Goal: Task Accomplishment & Management: Use online tool/utility

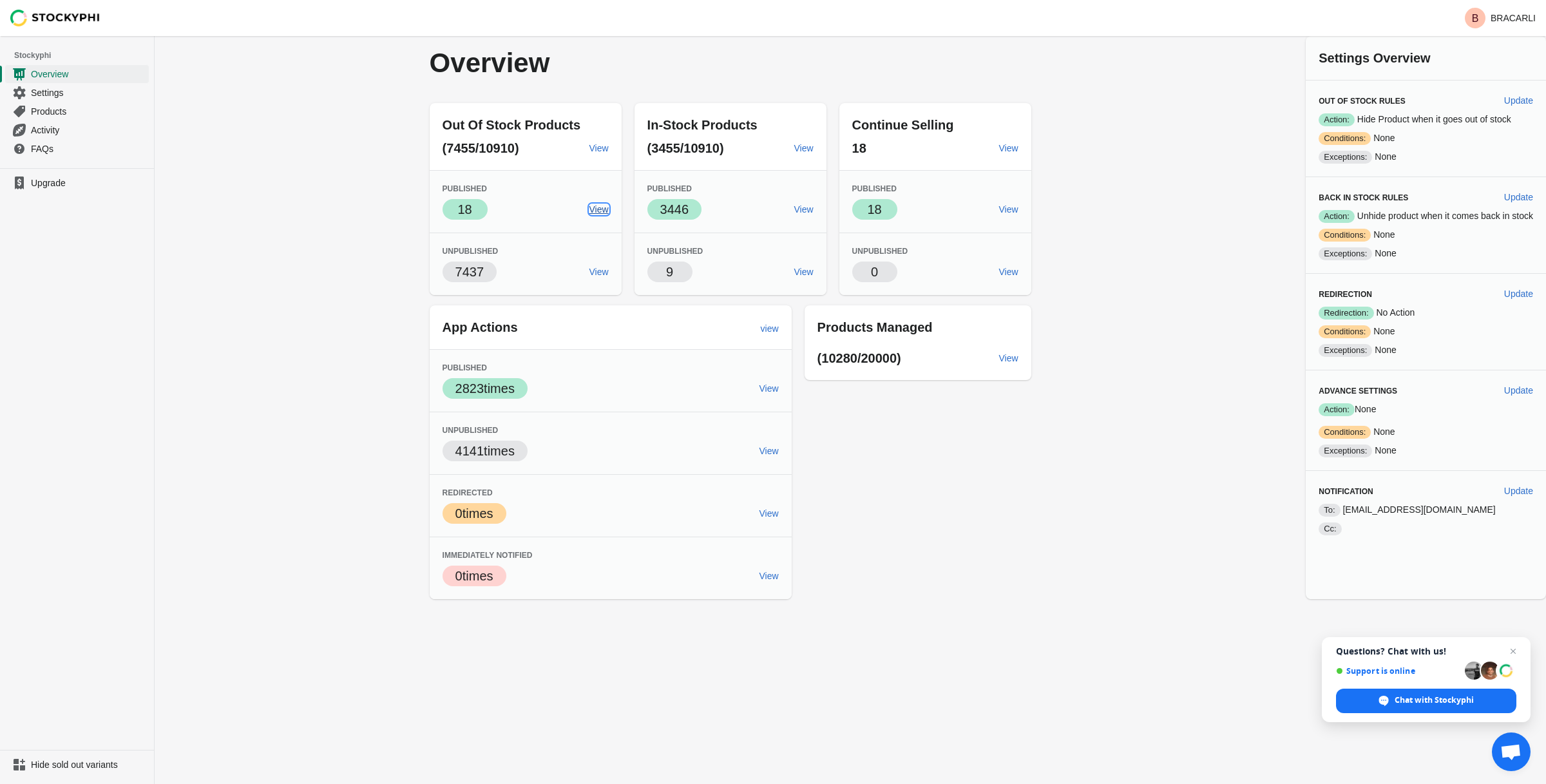
click at [590, 208] on span "View" at bounding box center [599, 209] width 19 height 10
click at [397, 216] on div "Overview Out Of Stock Products (7455/10910) View Published Success 18 View Unpu…" at bounding box center [850, 317] width 1392 height 563
click at [76, 77] on span "Overview" at bounding box center [88, 74] width 116 height 13
click at [594, 213] on span "View" at bounding box center [599, 209] width 19 height 10
click at [1023, 352] on div "(10280/20000) View" at bounding box center [918, 357] width 227 height 44
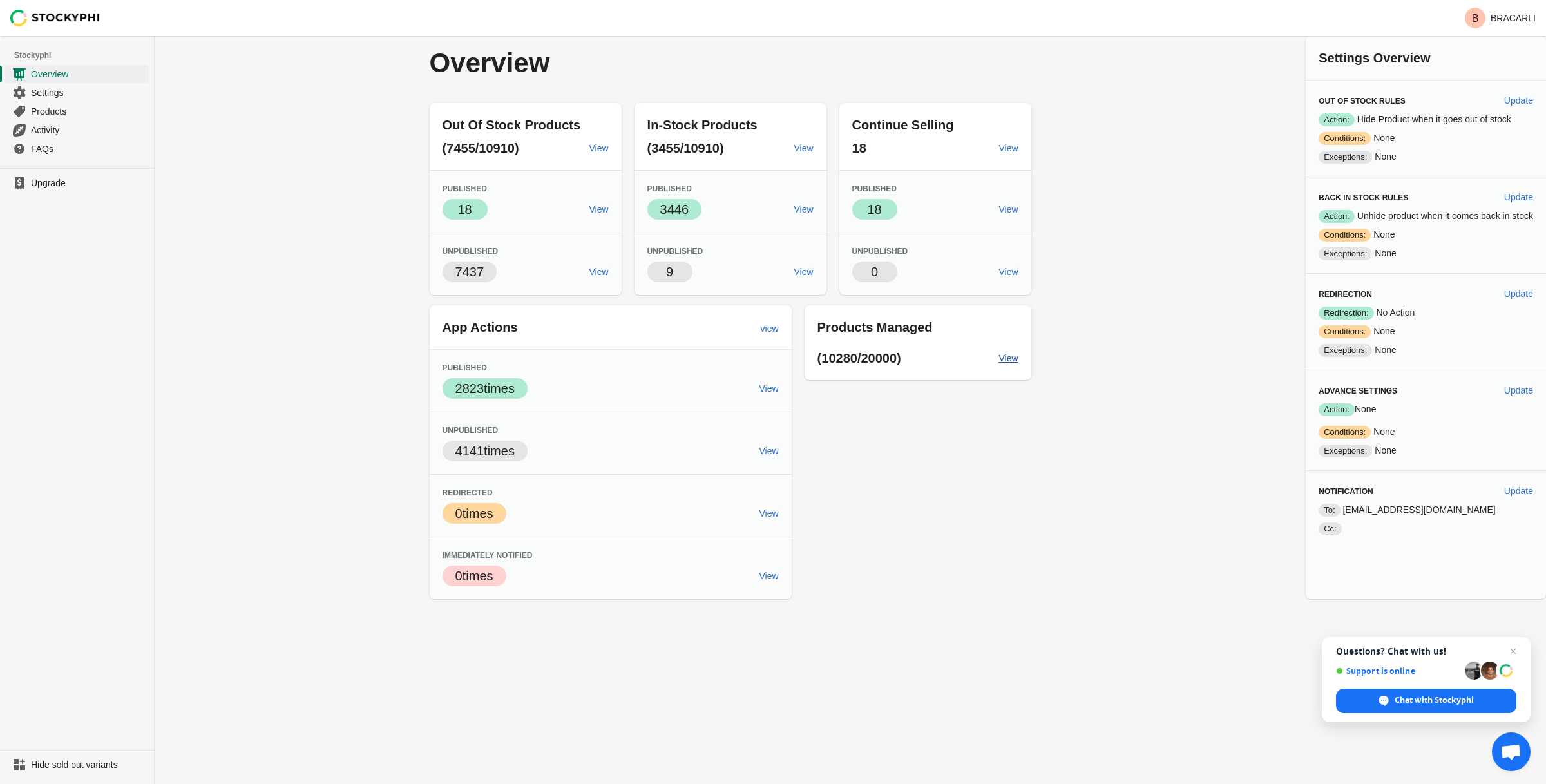
click at [1000, 362] on span "View" at bounding box center [1009, 358] width 19 height 10
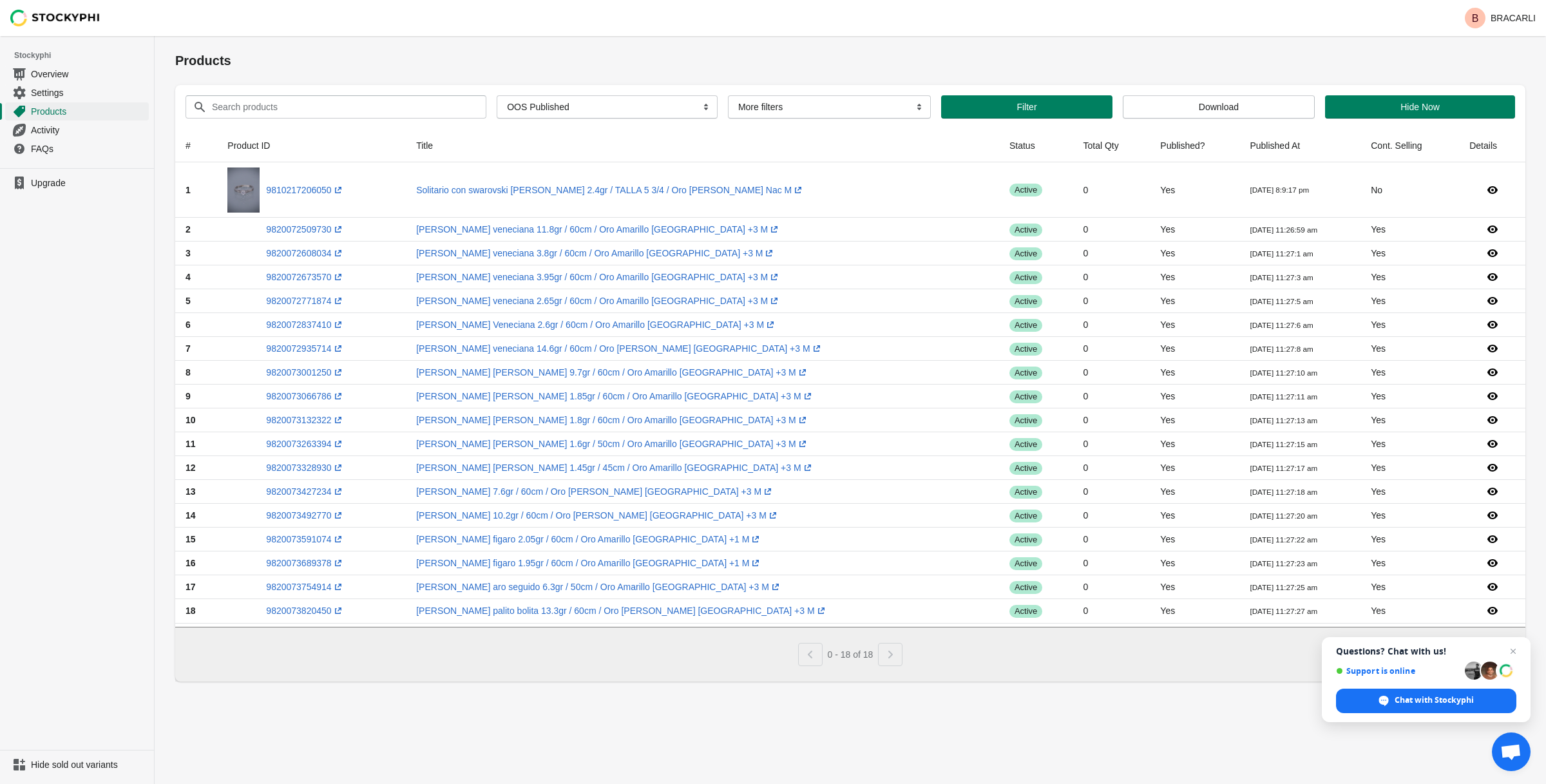
click at [1151, 666] on div "0 - 18 of 18" at bounding box center [845, 649] width 1340 height 34
click at [902, 655] on div "Pagination" at bounding box center [890, 654] width 24 height 24
click at [992, 708] on div "Products Submit Search products Clear All Products InStock InStock Published In…" at bounding box center [850, 410] width 1392 height 748
click at [78, 74] on span "Overview" at bounding box center [88, 74] width 116 height 13
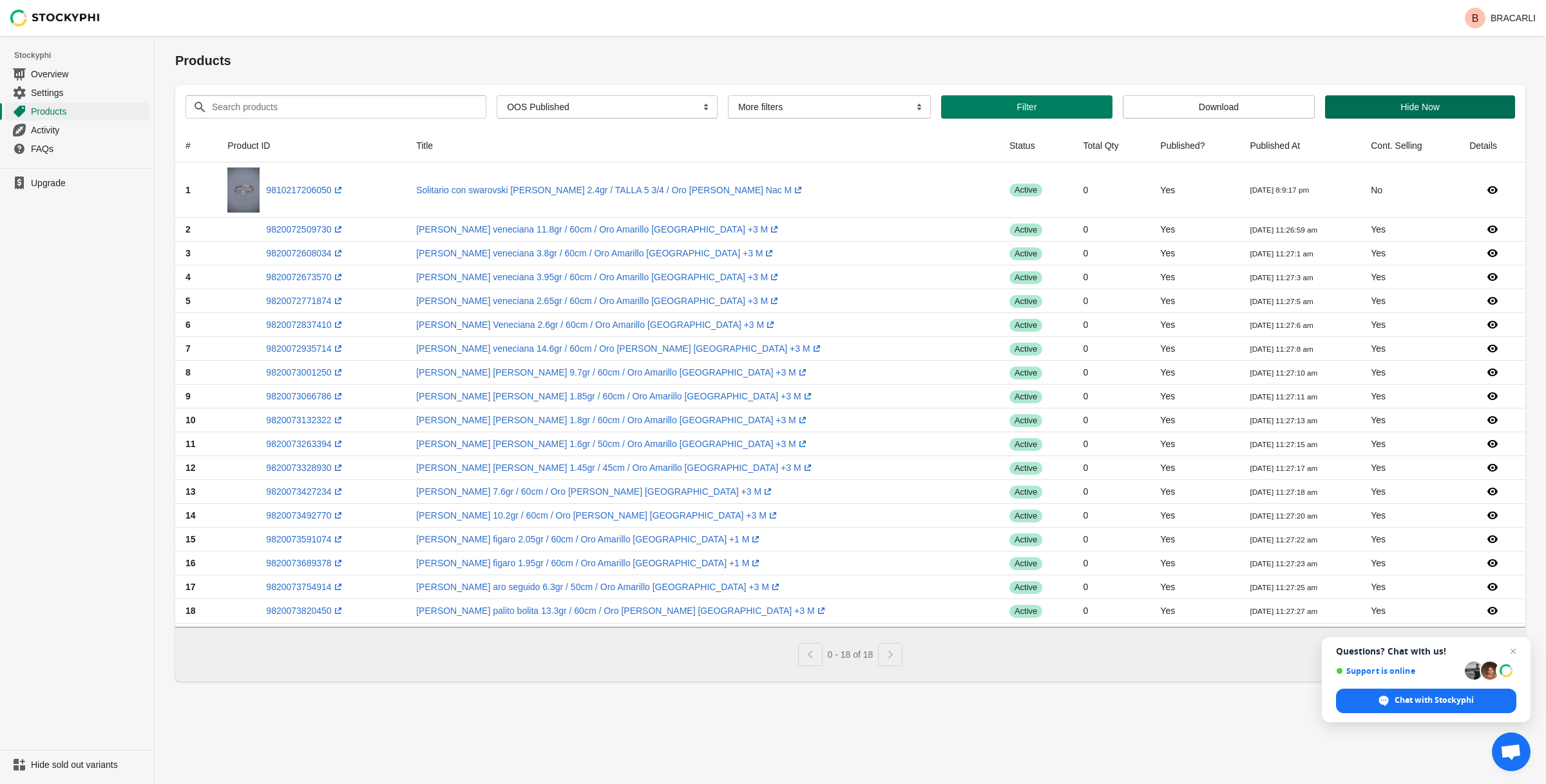
click at [1428, 100] on button "Hide Now" at bounding box center [1420, 107] width 190 height 24
click at [634, 100] on select "All Products InStock InStock Published InStock Un-Published OOS OOS Published O…" at bounding box center [607, 107] width 221 height 24
click at [878, 108] on select "More filters Delayed product hide" at bounding box center [830, 107] width 203 height 24
select select "hide_delayed"
click at [728, 96] on select "More filters Delayed product hide" at bounding box center [830, 107] width 203 height 24
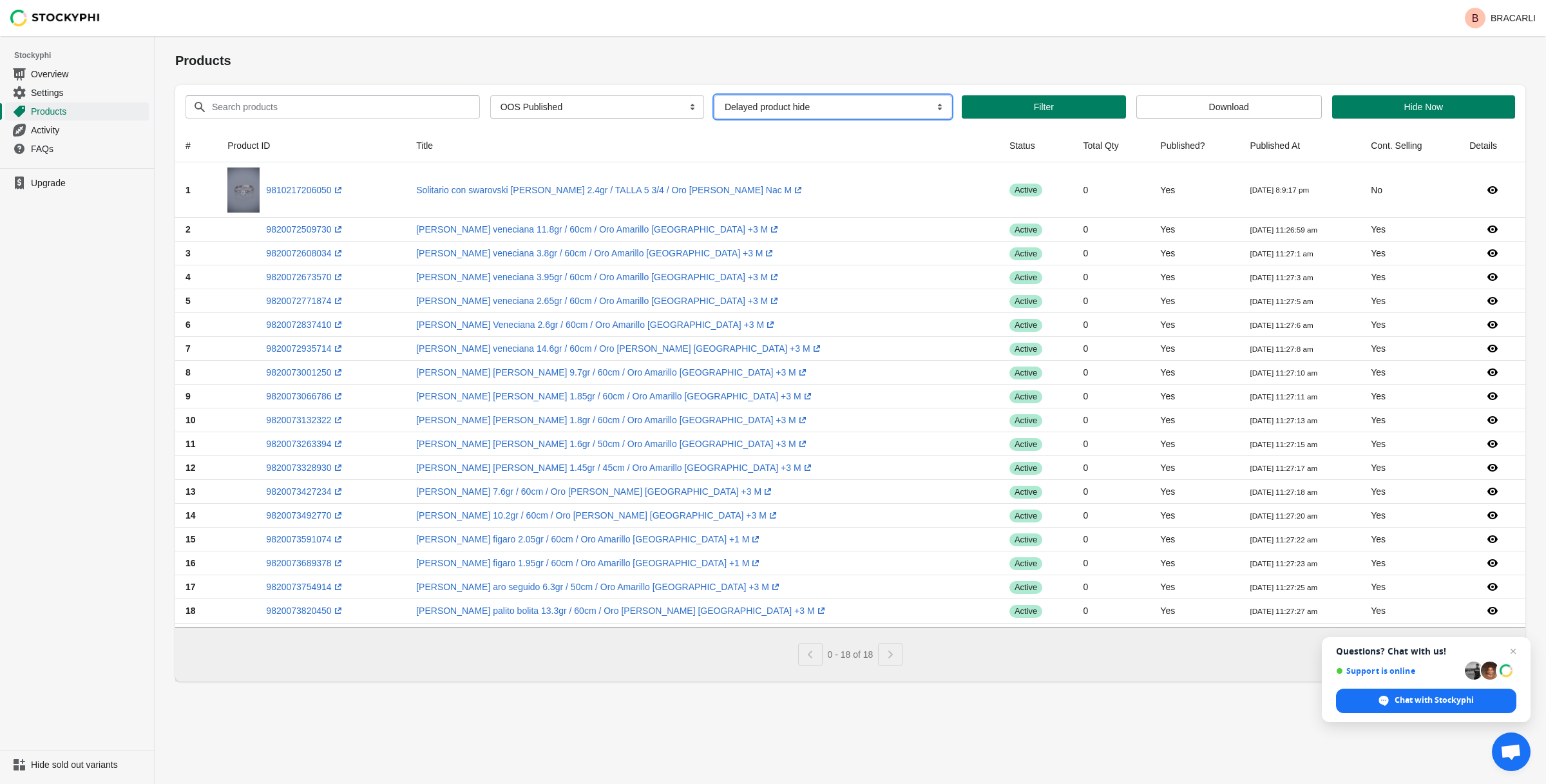
click at [870, 109] on select "More filters Delayed product hide" at bounding box center [833, 107] width 237 height 24
select select
click at [717, 96] on select "More filters Delayed product hide" at bounding box center [833, 107] width 237 height 24
click at [1127, 76] on div "Products" at bounding box center [850, 61] width 1351 height 49
click at [1510, 650] on span "Open chat" at bounding box center [1514, 651] width 16 height 16
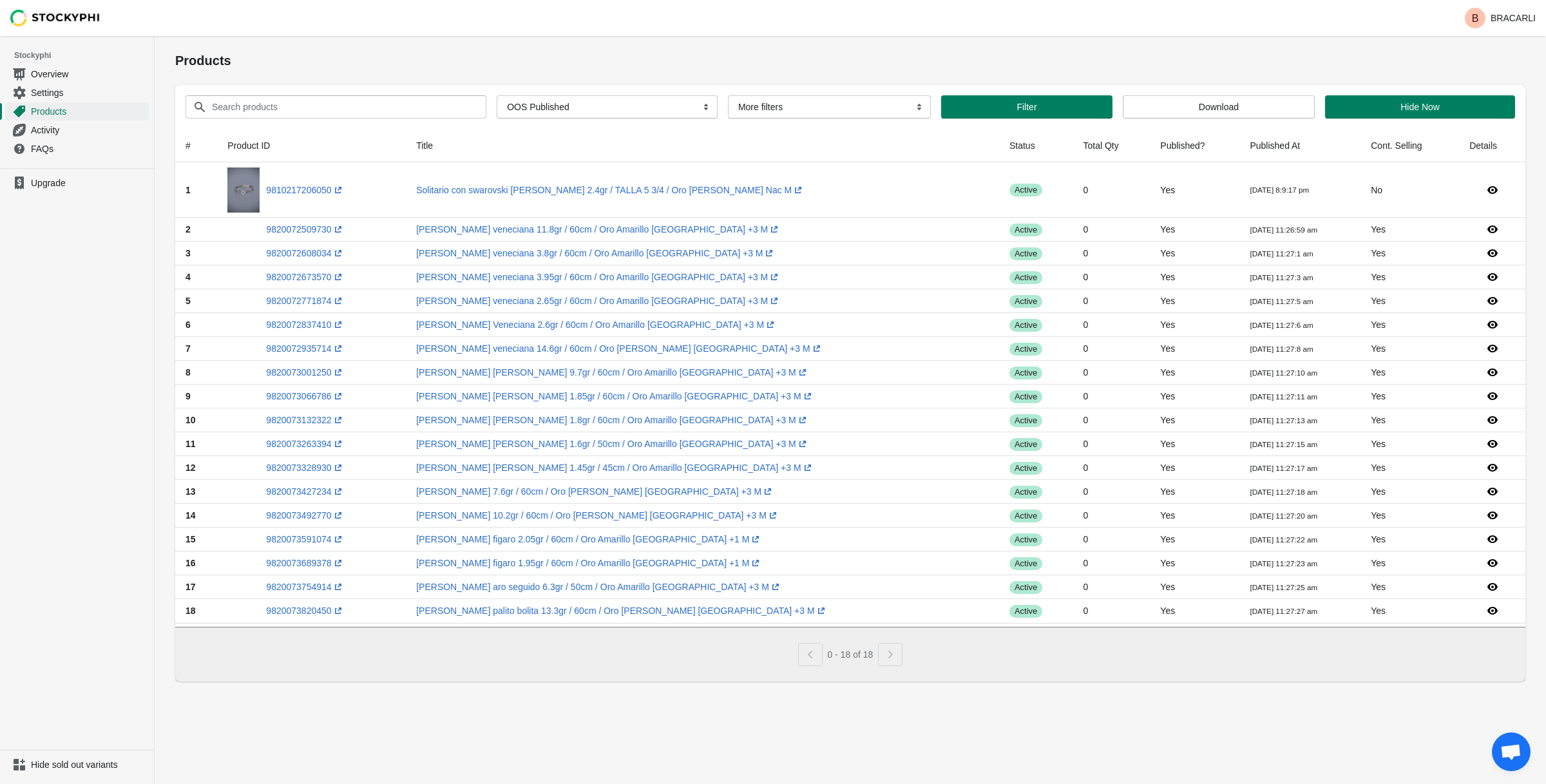
click at [105, 270] on ul "Upgrade" at bounding box center [77, 459] width 154 height 582
click at [78, 73] on span "Overview" at bounding box center [88, 74] width 116 height 13
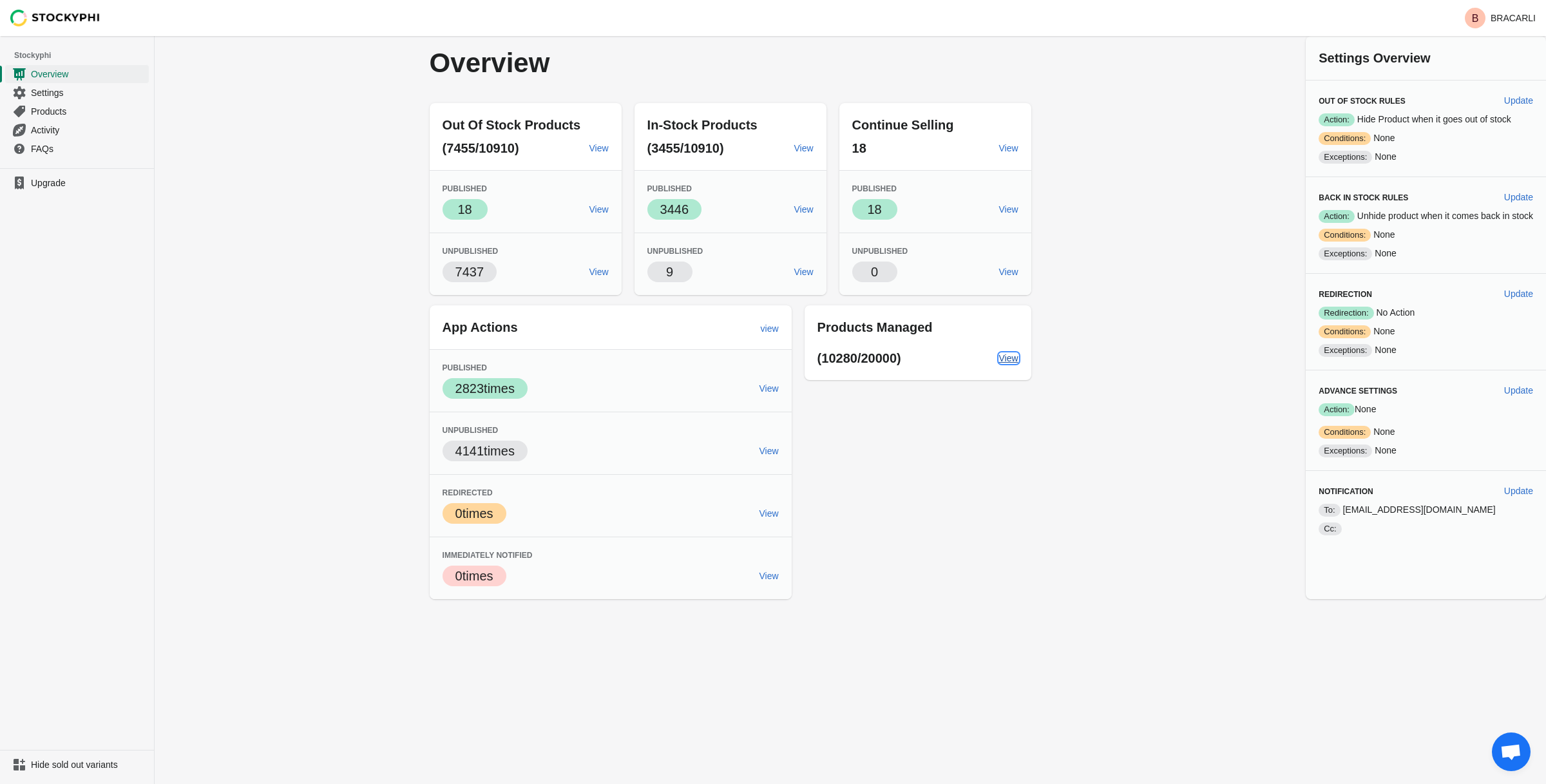
click at [1007, 347] on link "View" at bounding box center [1010, 358] width 30 height 24
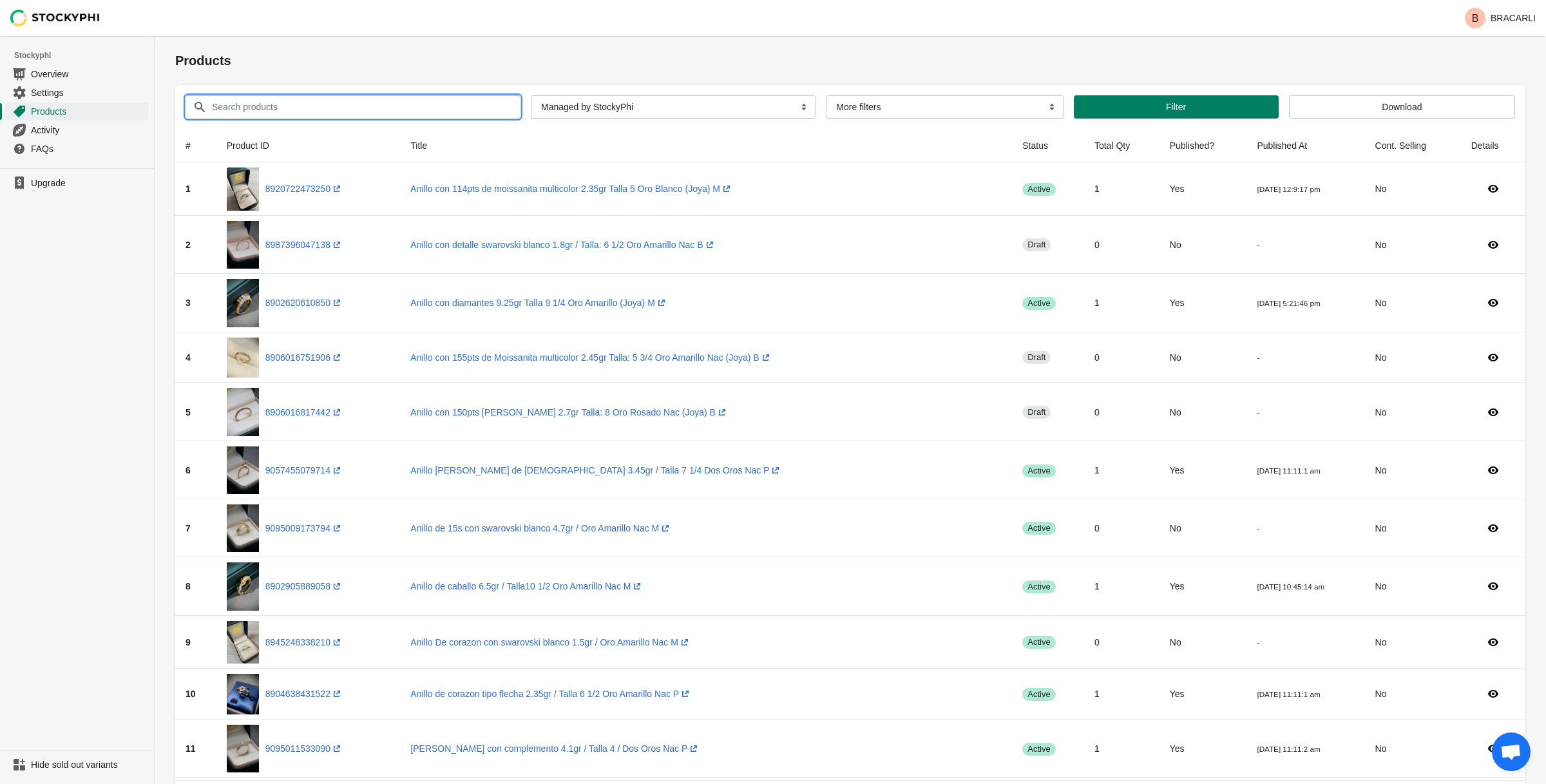
click at [360, 113] on input "Search products" at bounding box center [354, 107] width 286 height 24
click at [1198, 106] on span "Filter" at bounding box center [1176, 107] width 184 height 10
click at [497, 103] on div "Clear" at bounding box center [353, 107] width 335 height 24
click at [547, 103] on select "All Products InStock InStock Published InStock Un-Published OOS OOS Published O…" at bounding box center [673, 107] width 285 height 24
click at [541, 100] on select "All Products InStock InStock Published InStock Un-Published OOS OOS Published O…" at bounding box center [673, 107] width 285 height 24
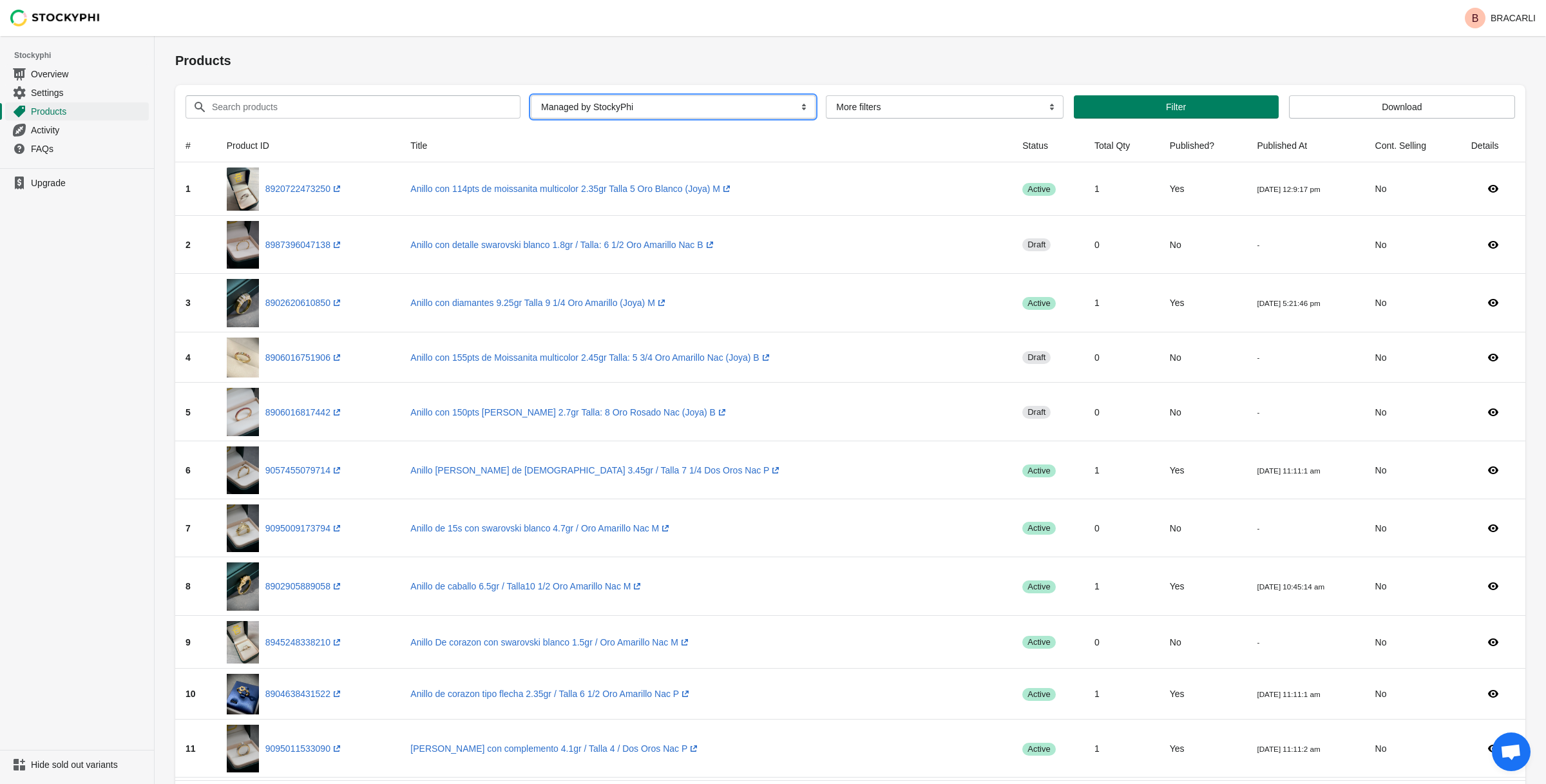
select select "has_no_image"
click at [531, 96] on select "All Products InStock InStock Published InStock Un-Published OOS OOS Published O…" at bounding box center [673, 107] width 285 height 24
click at [1113, 123] on div "Search products Clear All Products InStock InStock Published InStock Un-Publish…" at bounding box center [850, 106] width 1351 height 44
click at [1107, 116] on button "Filter" at bounding box center [1166, 107] width 212 height 24
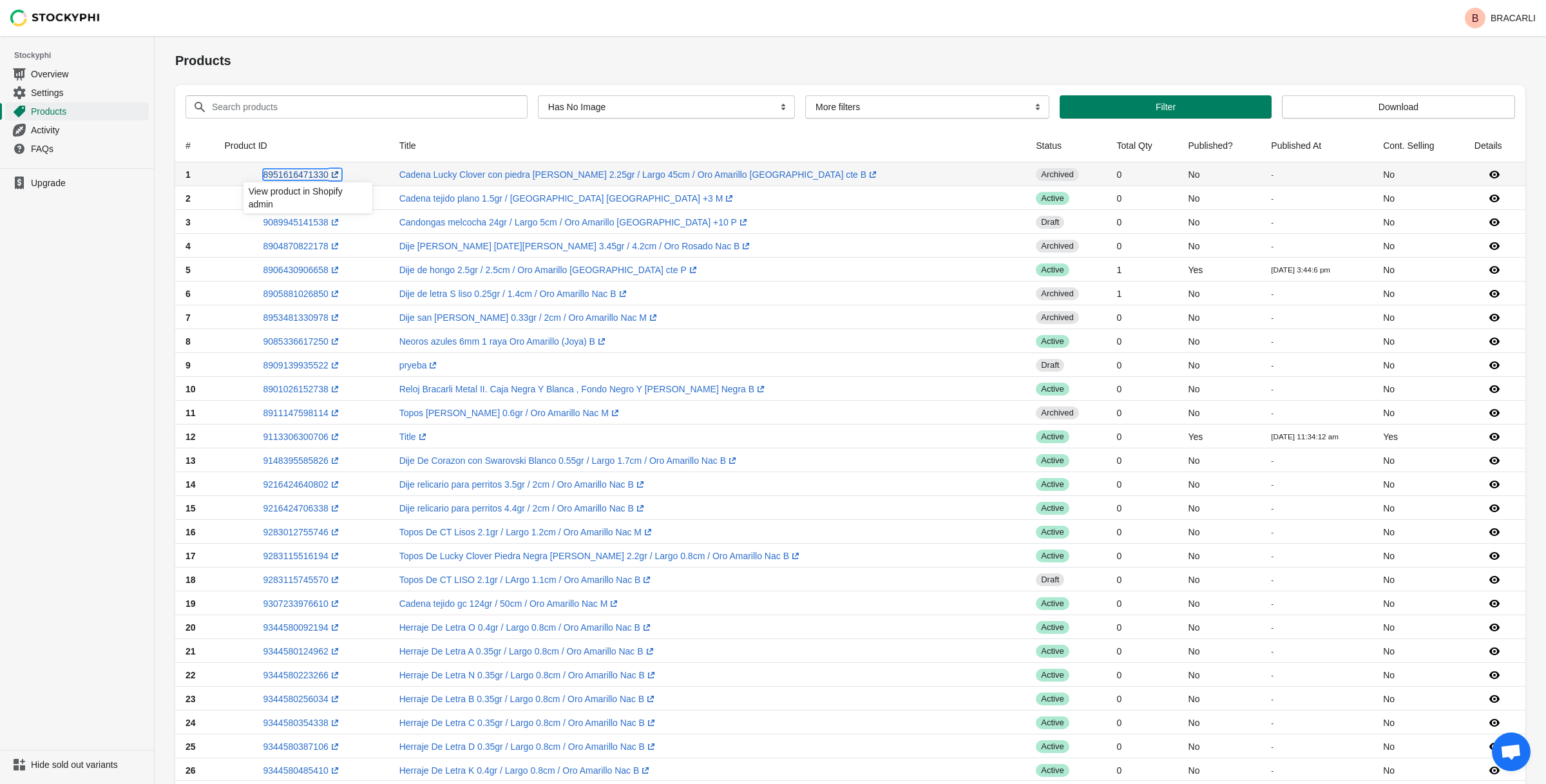
click at [323, 172] on link "8951616471330 (opens a new window)" at bounding box center [302, 175] width 78 height 10
click at [1386, 99] on button "Download" at bounding box center [1398, 107] width 233 height 24
click at [990, 113] on select "More filters Delayed product hide" at bounding box center [927, 107] width 244 height 24
click at [706, 108] on select "All Products InStock InStock Published InStock Un-Published OOS OOS Published O…" at bounding box center [666, 107] width 257 height 24
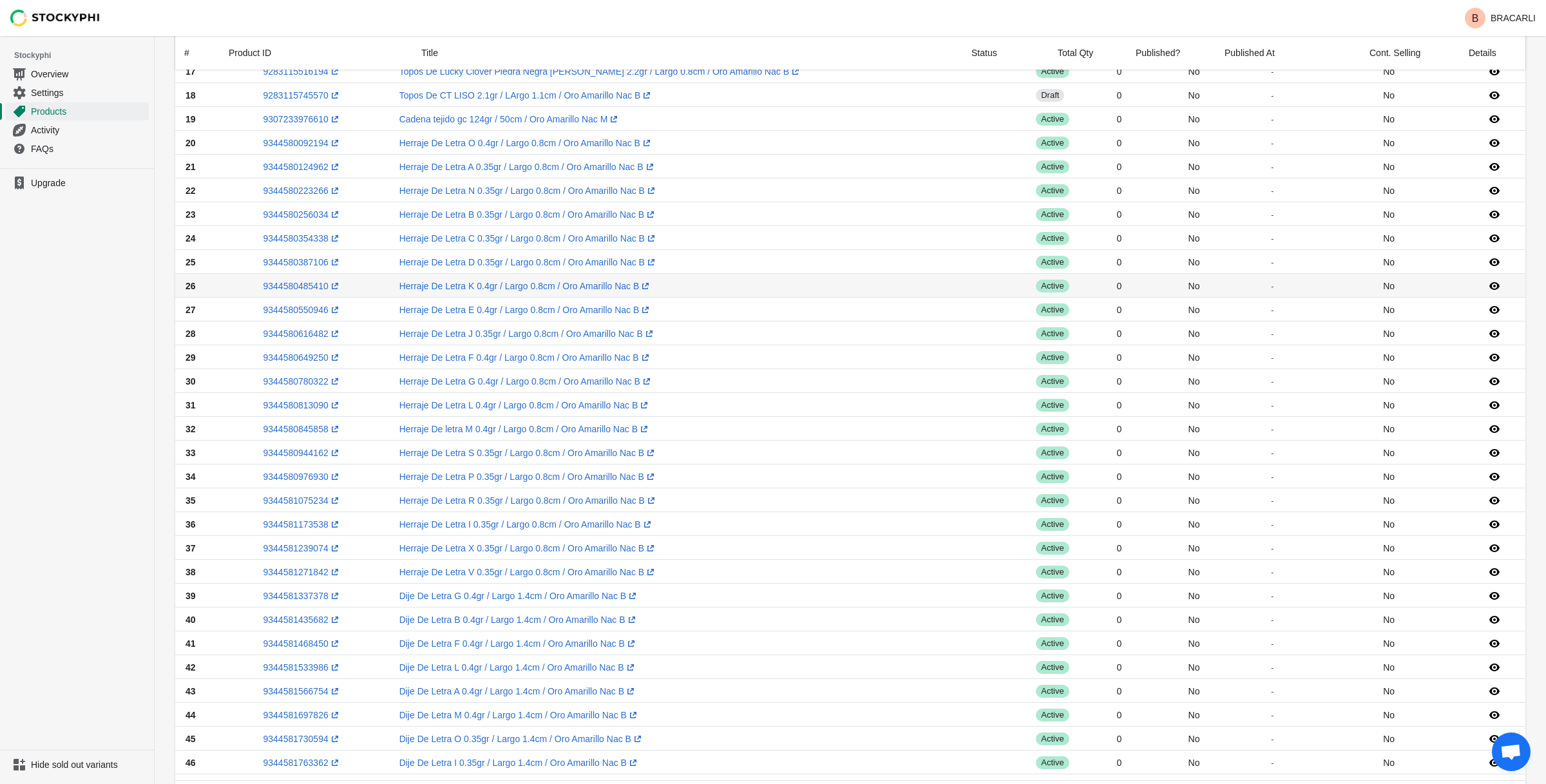
scroll to position [672, 0]
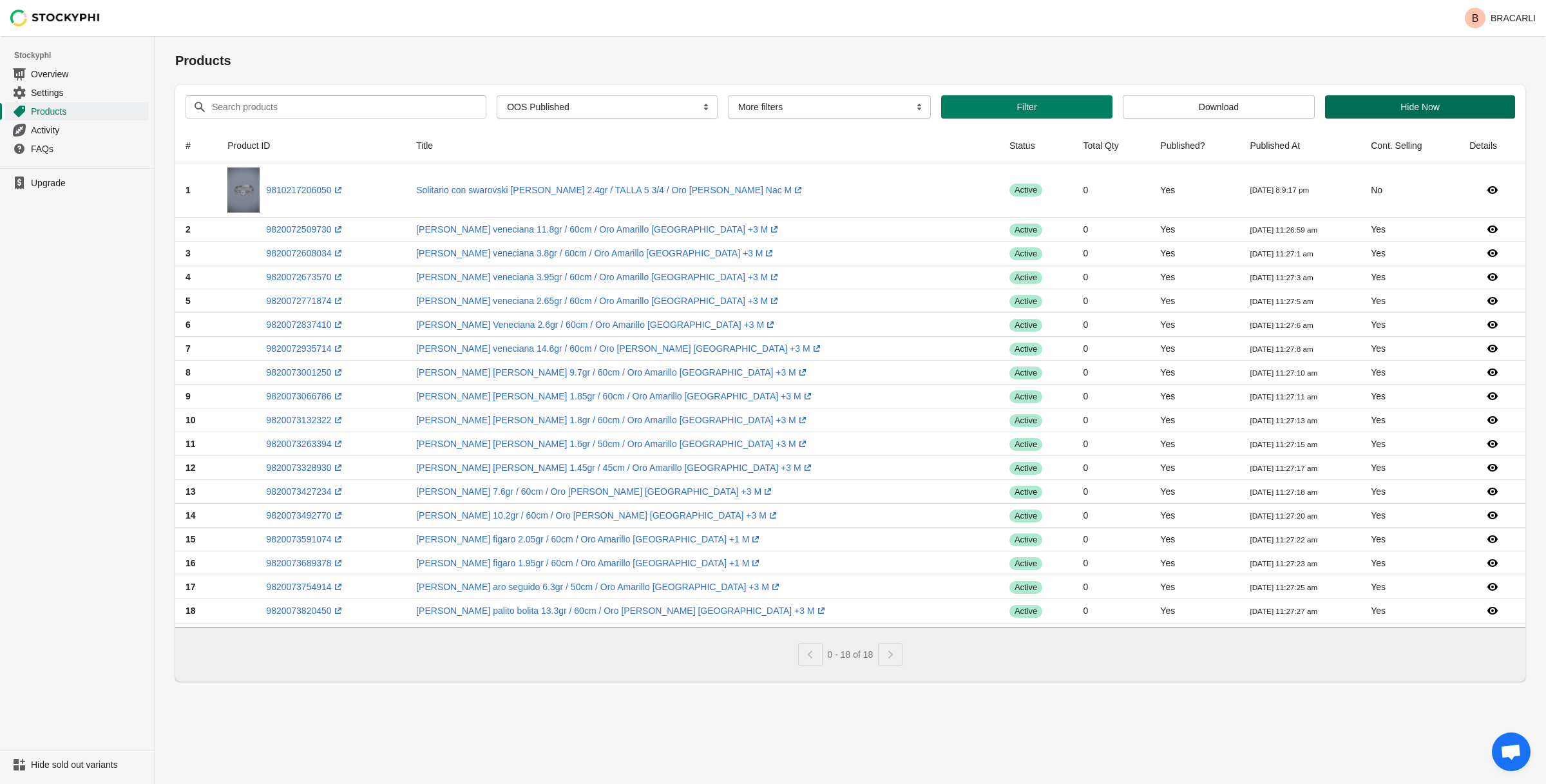
click at [1399, 116] on button "Hide Now" at bounding box center [1420, 107] width 190 height 24
click at [43, 76] on span "Overview" at bounding box center [88, 74] width 116 height 13
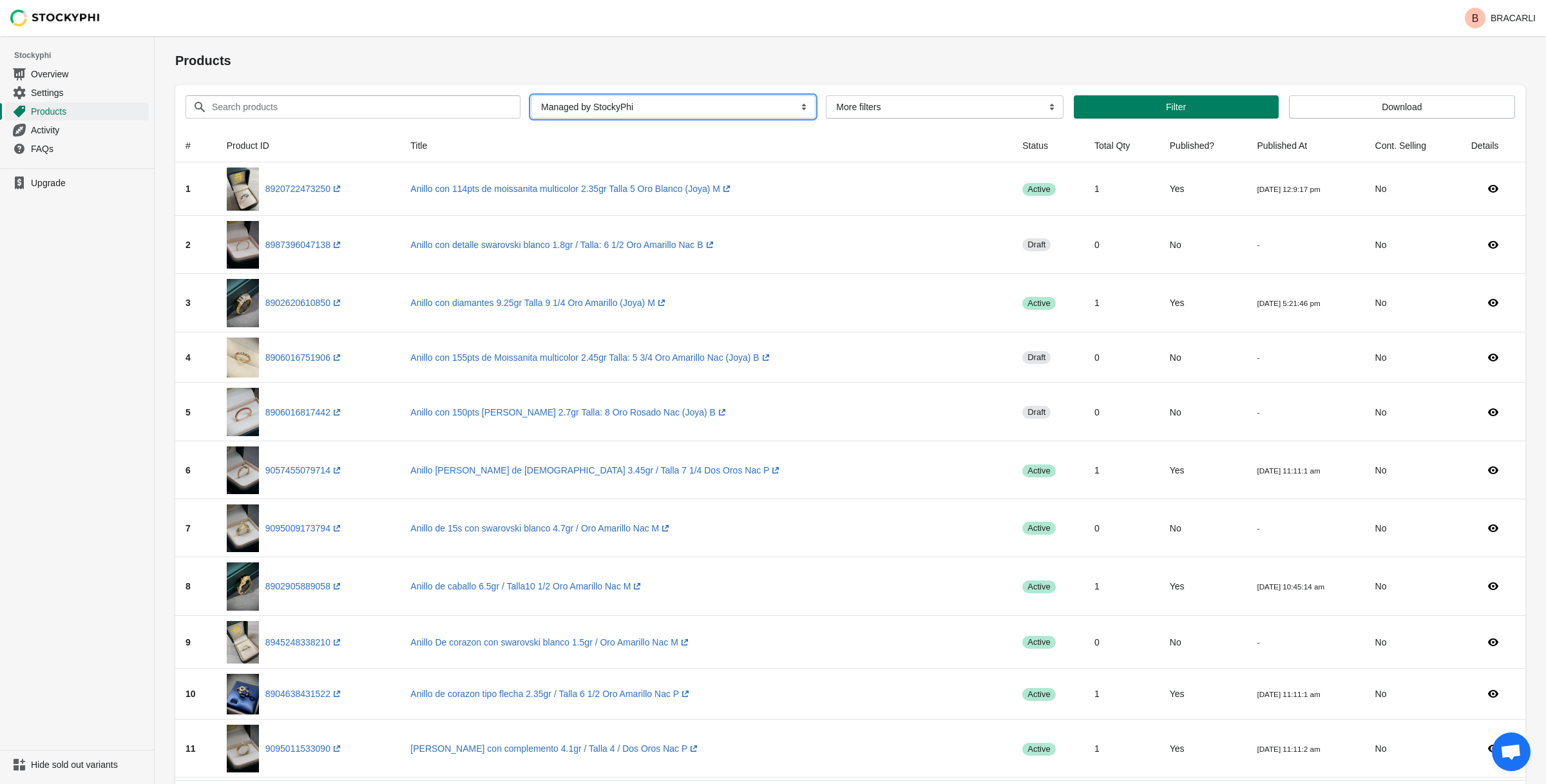
click at [768, 106] on select "All Products InStock InStock Published InStock Un-Published OOS OOS Published O…" at bounding box center [673, 107] width 285 height 24
select select "oos_published"
click at [531, 96] on select "All Products InStock InStock Published InStock Un-Published OOS OOS Published O…" at bounding box center [673, 107] width 285 height 24
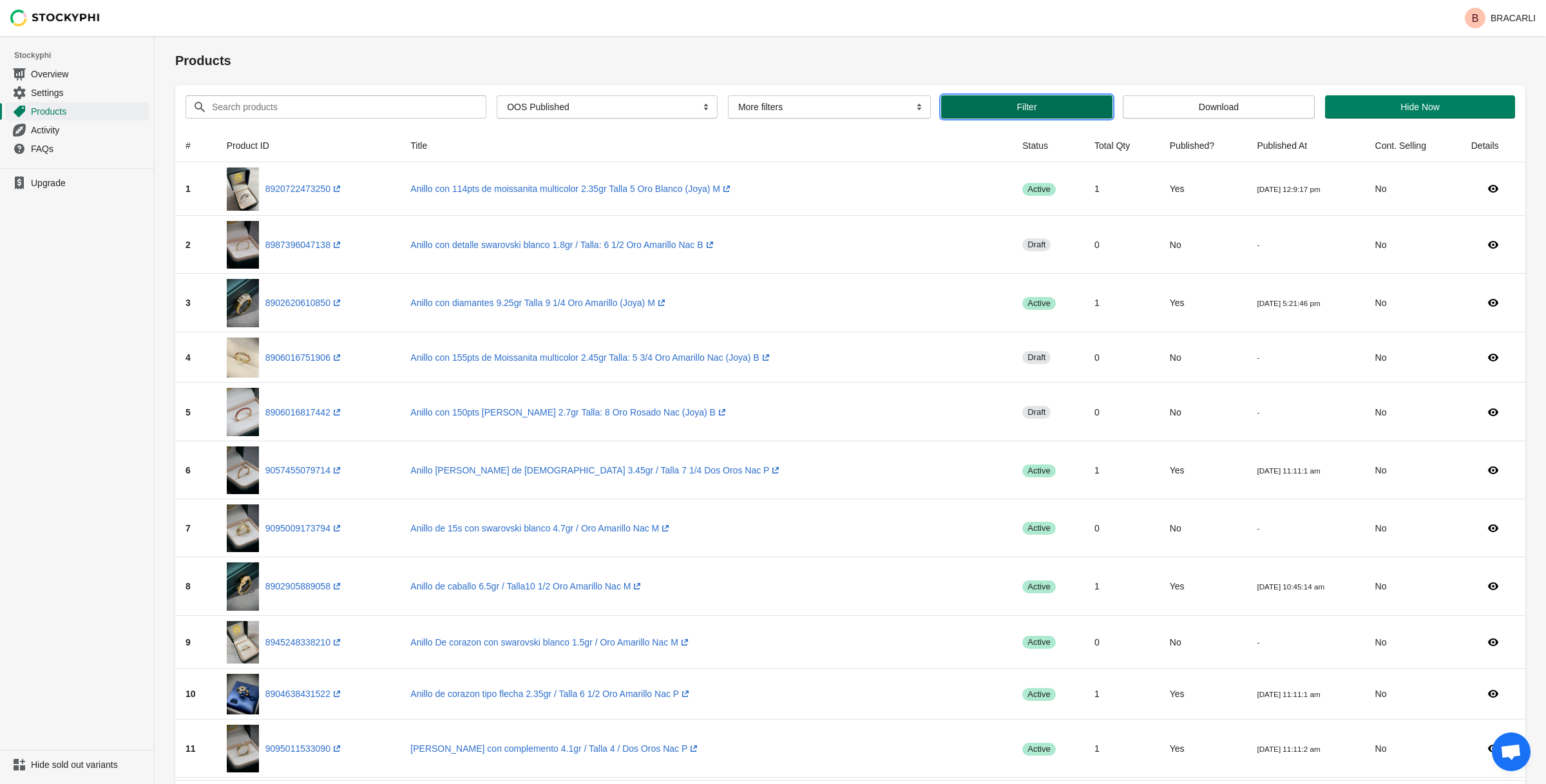
click at [1064, 111] on span "Filter" at bounding box center [1027, 107] width 150 height 10
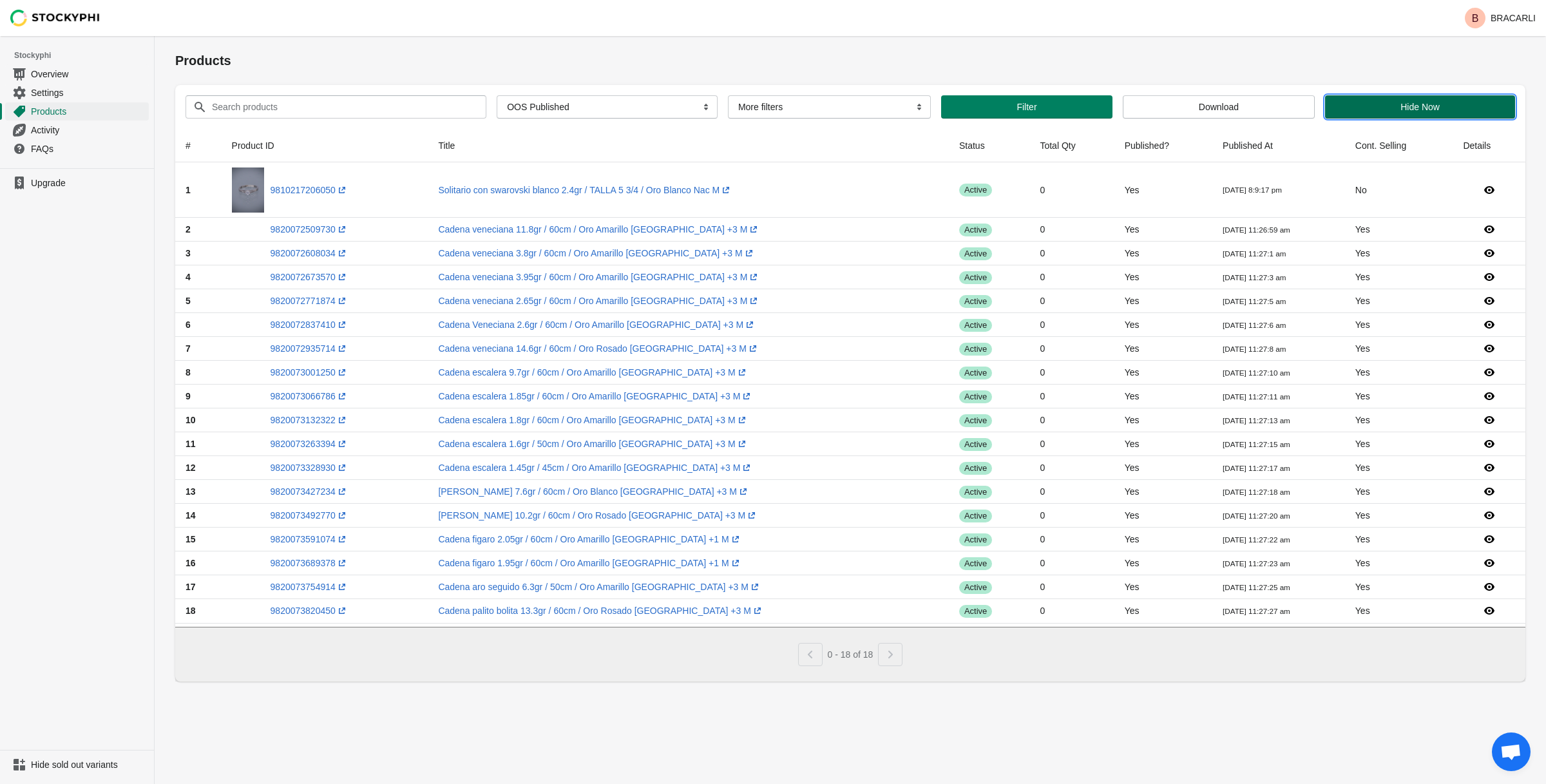
click at [1405, 111] on span "Hide Now" at bounding box center [1420, 107] width 39 height 10
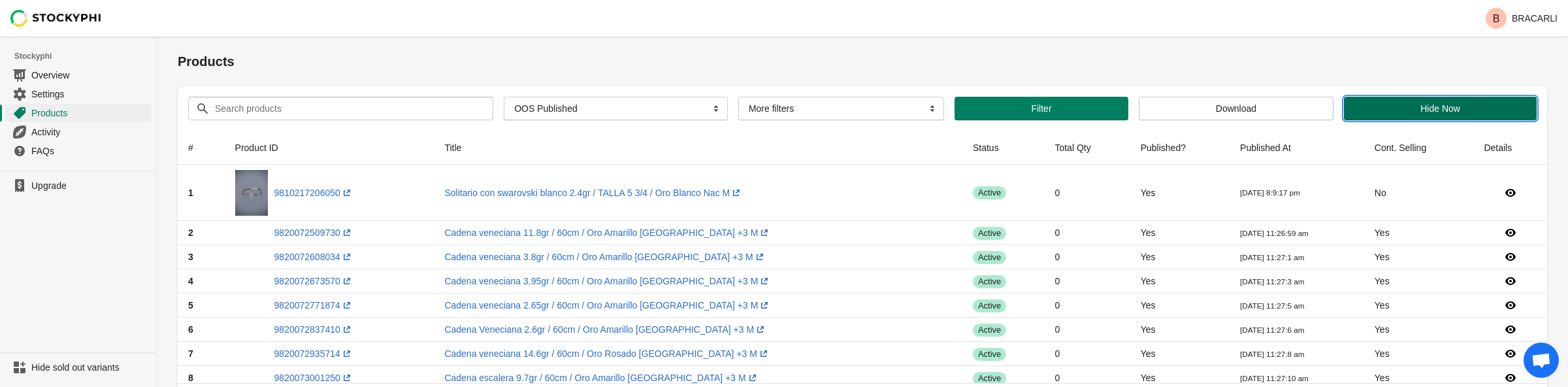
click at [1491, 97] on button "Hide Now" at bounding box center [1441, 109] width 192 height 24
click at [1420, 103] on span "Hide Now" at bounding box center [1440, 109] width 40 height 10
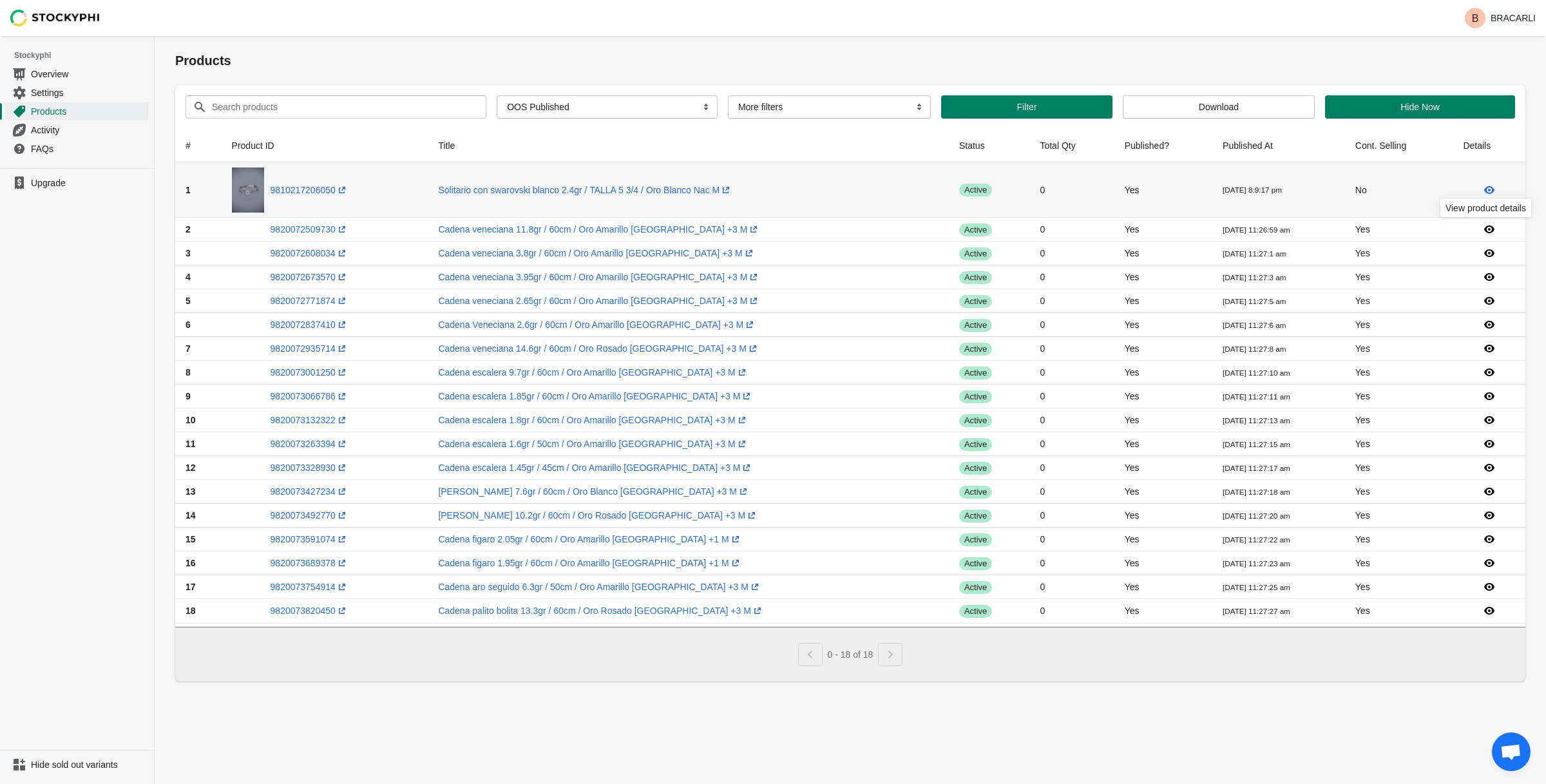
click at [1489, 190] on icon at bounding box center [1490, 190] width 10 height 8
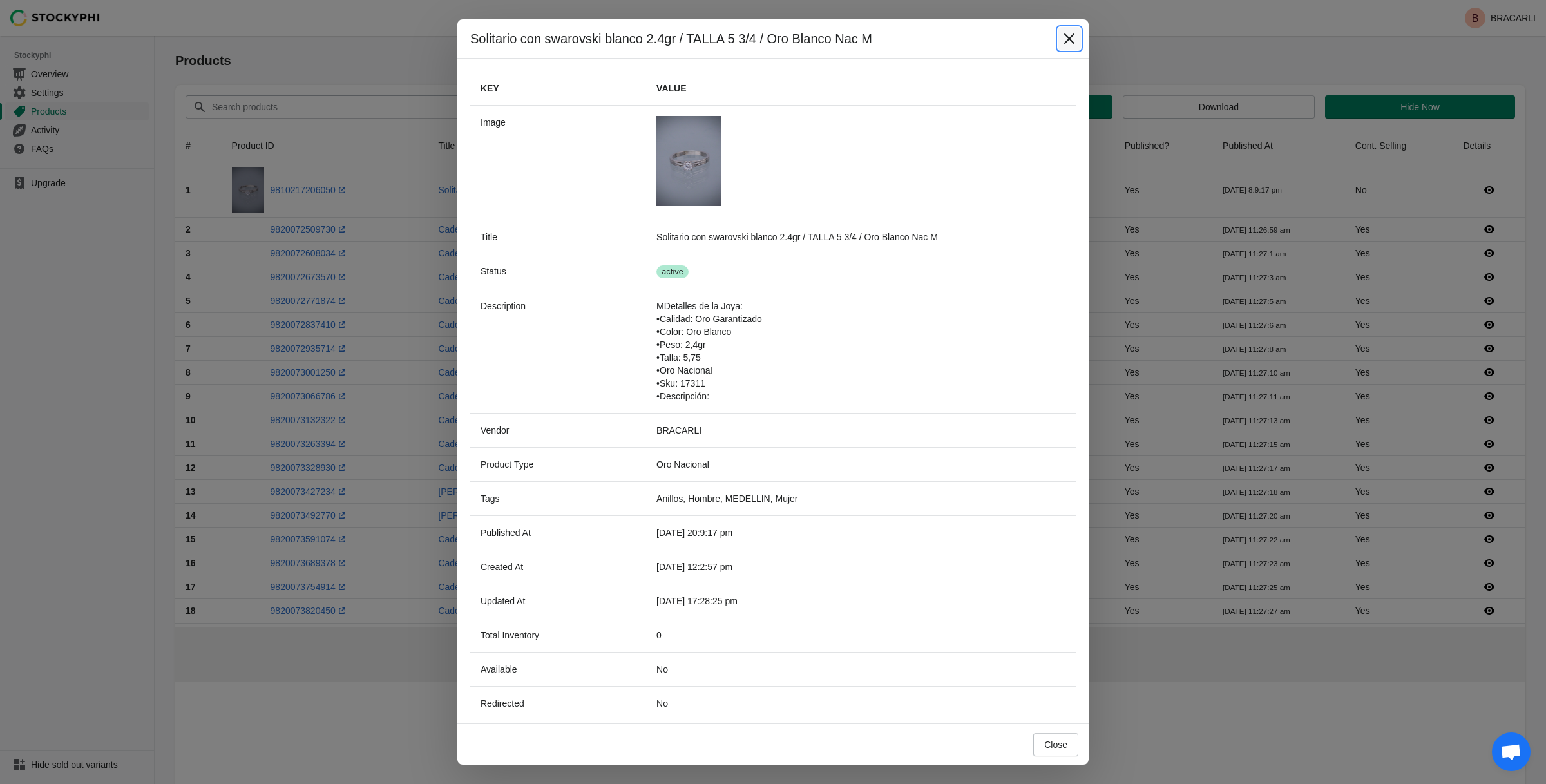
click at [1077, 31] on button "Close" at bounding box center [1069, 39] width 24 height 24
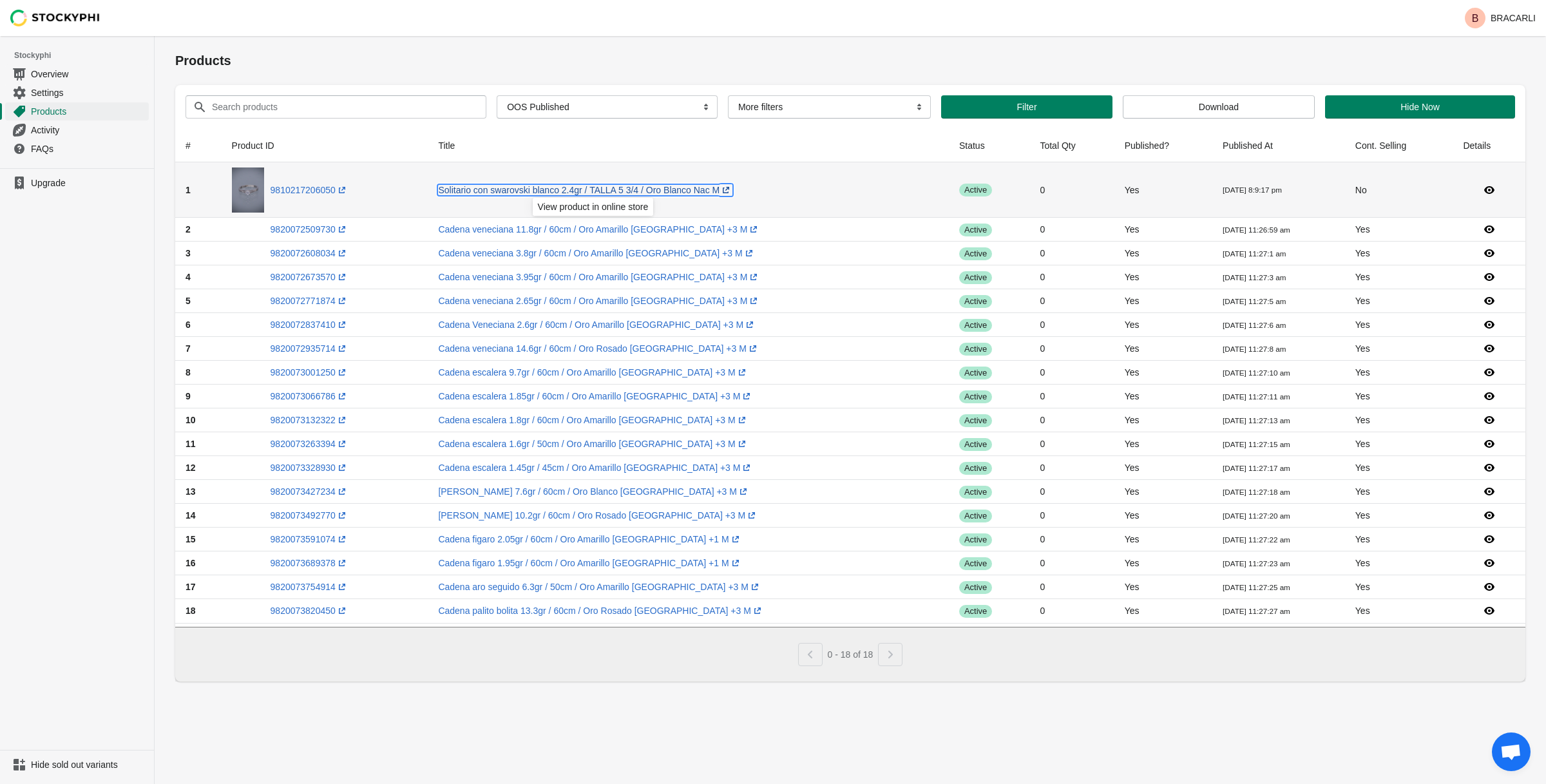
click at [515, 190] on link "Solitario con swarovski blanco 2.4gr / TALLA 5 3/4 / Oro Blanco Nac M (opens a …" at bounding box center [585, 190] width 295 height 10
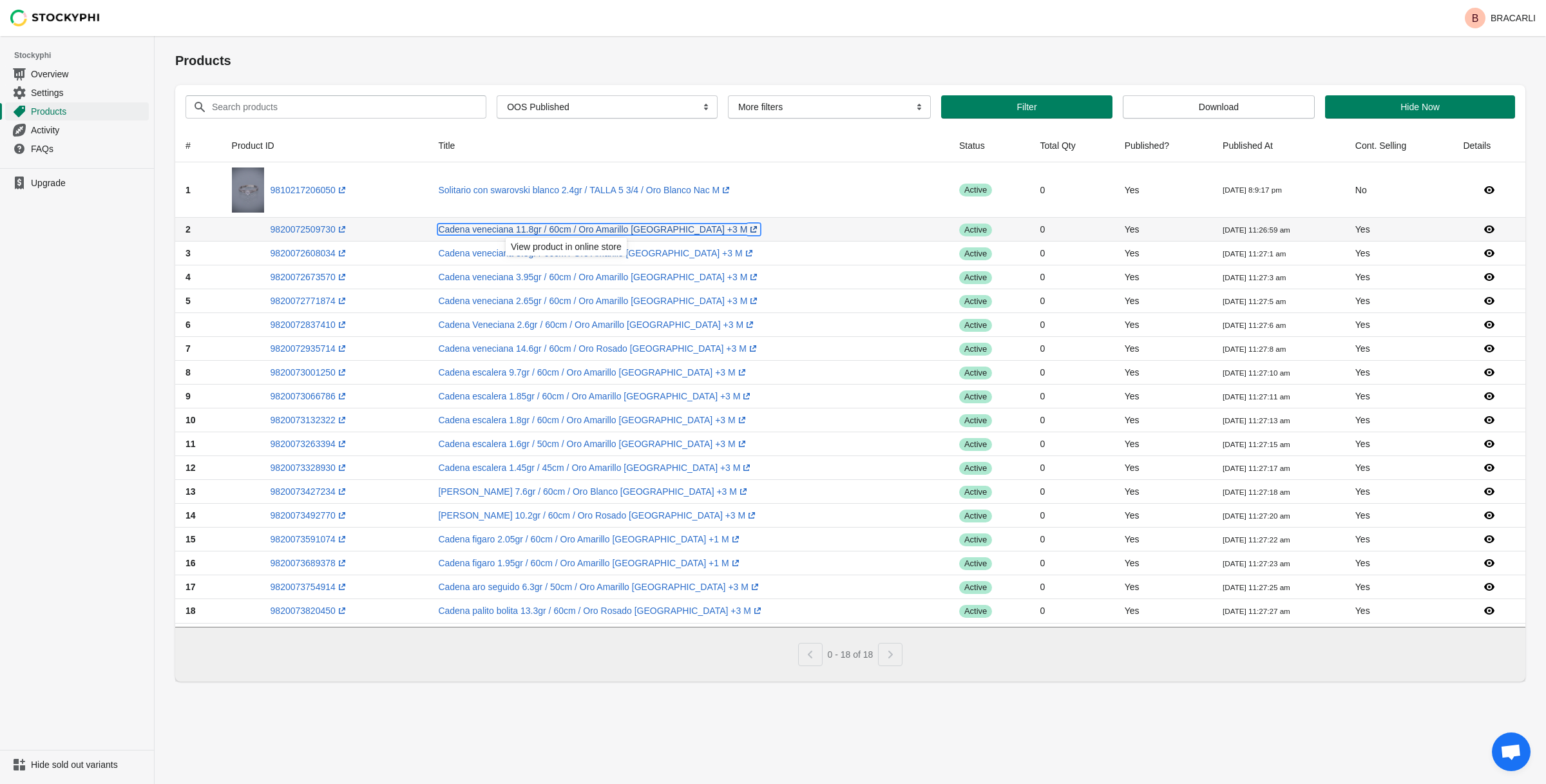
click at [522, 228] on link "Cadena veneciana 11.8gr / 60cm / Oro Amarillo italy +3 M (opens a new window)" at bounding box center [599, 229] width 322 height 10
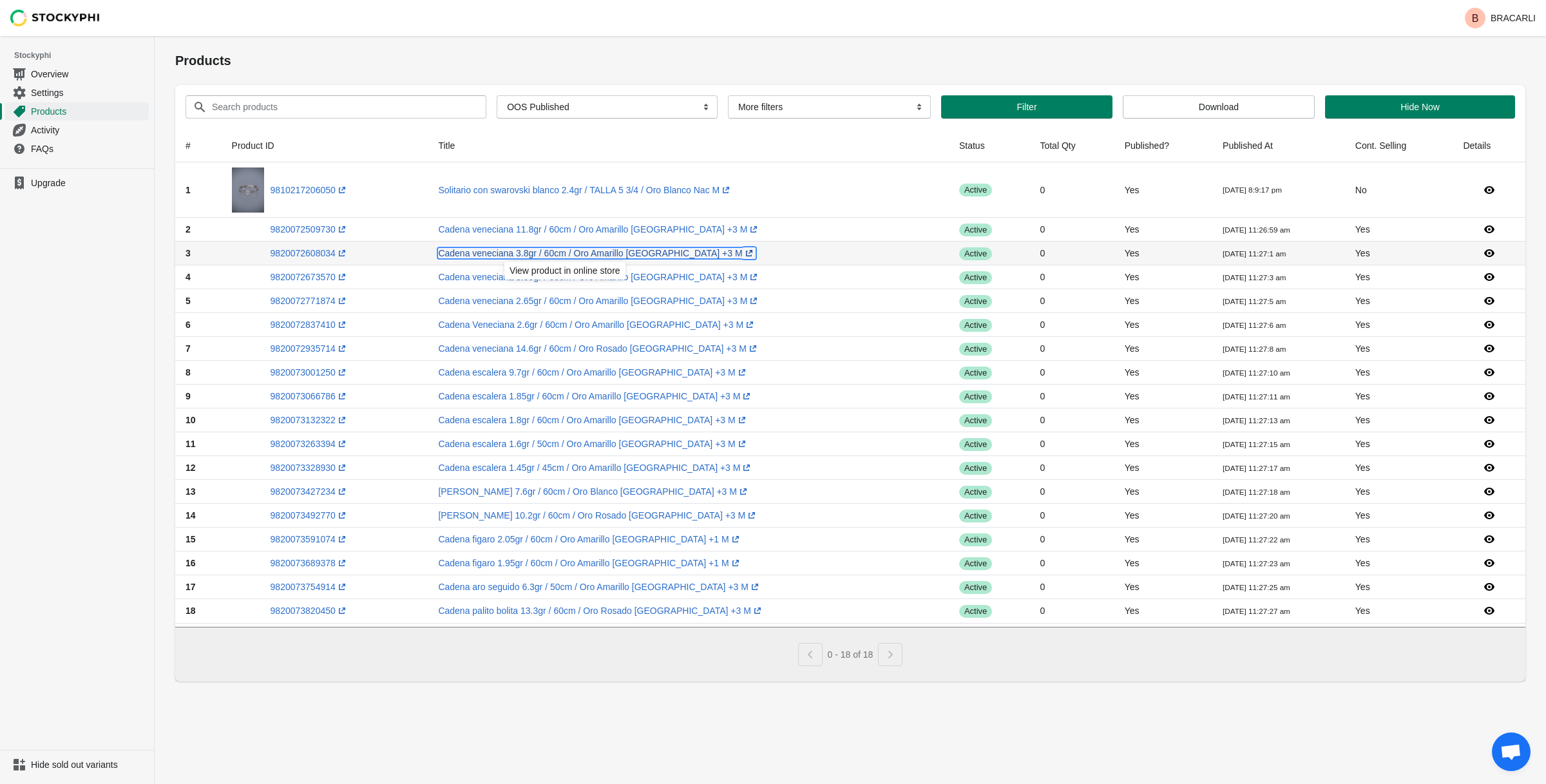
click at [479, 255] on link "Cadena veneciana 3.8gr / 60cm / Oro Amarillo italy +3 M (opens a new window)" at bounding box center [596, 253] width 317 height 10
click at [479, 277] on link "Cadena veneciana 3.95gr / 60cm / Oro Amarillo italy +3 M (opens a new window)" at bounding box center [599, 277] width 322 height 10
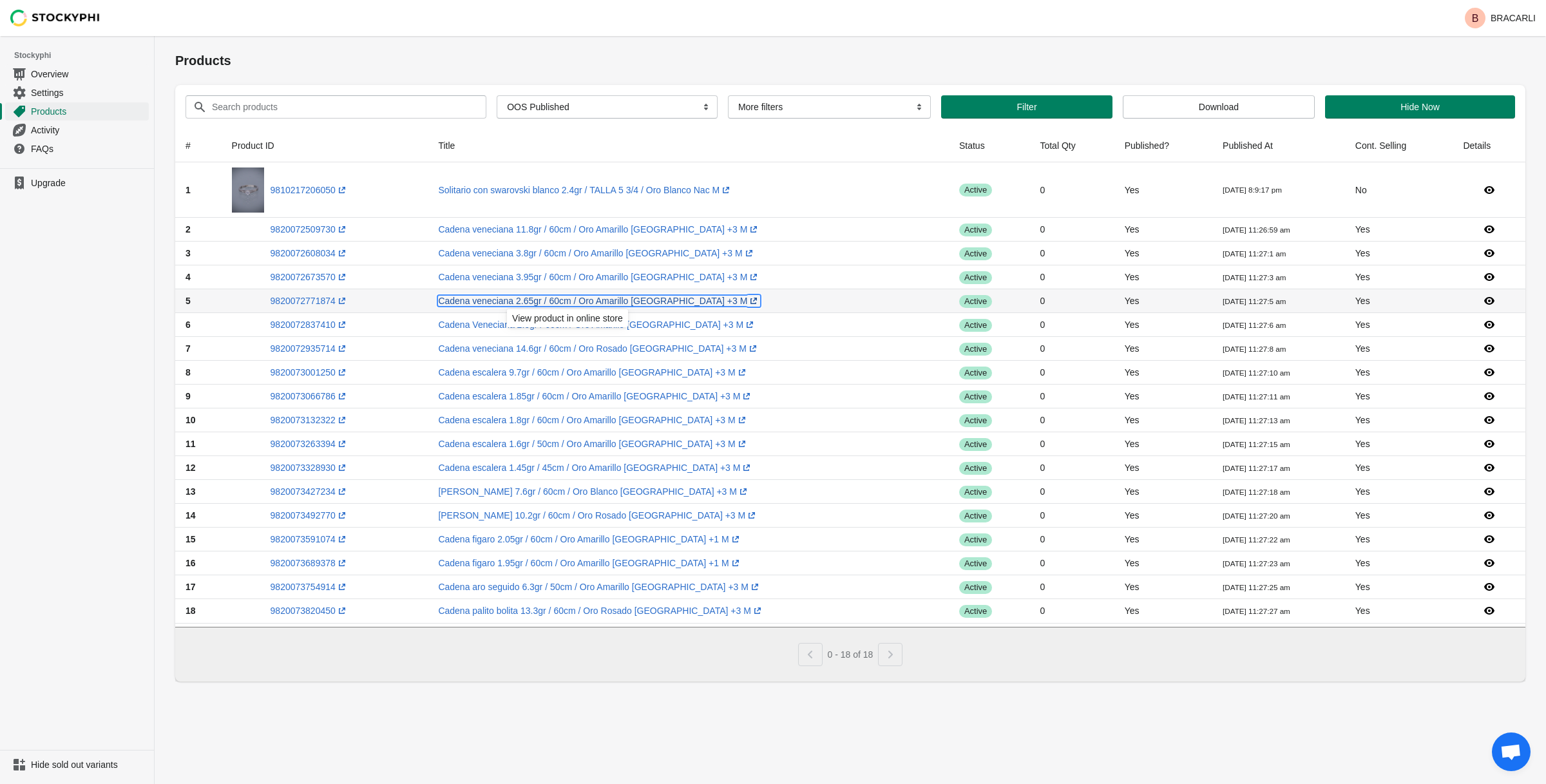
click at [479, 302] on link "Cadena veneciana 2.65gr / 60cm / Oro Amarillo italy +3 M (opens a new window)" at bounding box center [599, 301] width 322 height 10
click at [476, 327] on link "Cadena Veneciana 2.6gr / 60cm / Oro Amarillo italy +3 M (opens a new window)" at bounding box center [597, 325] width 318 height 10
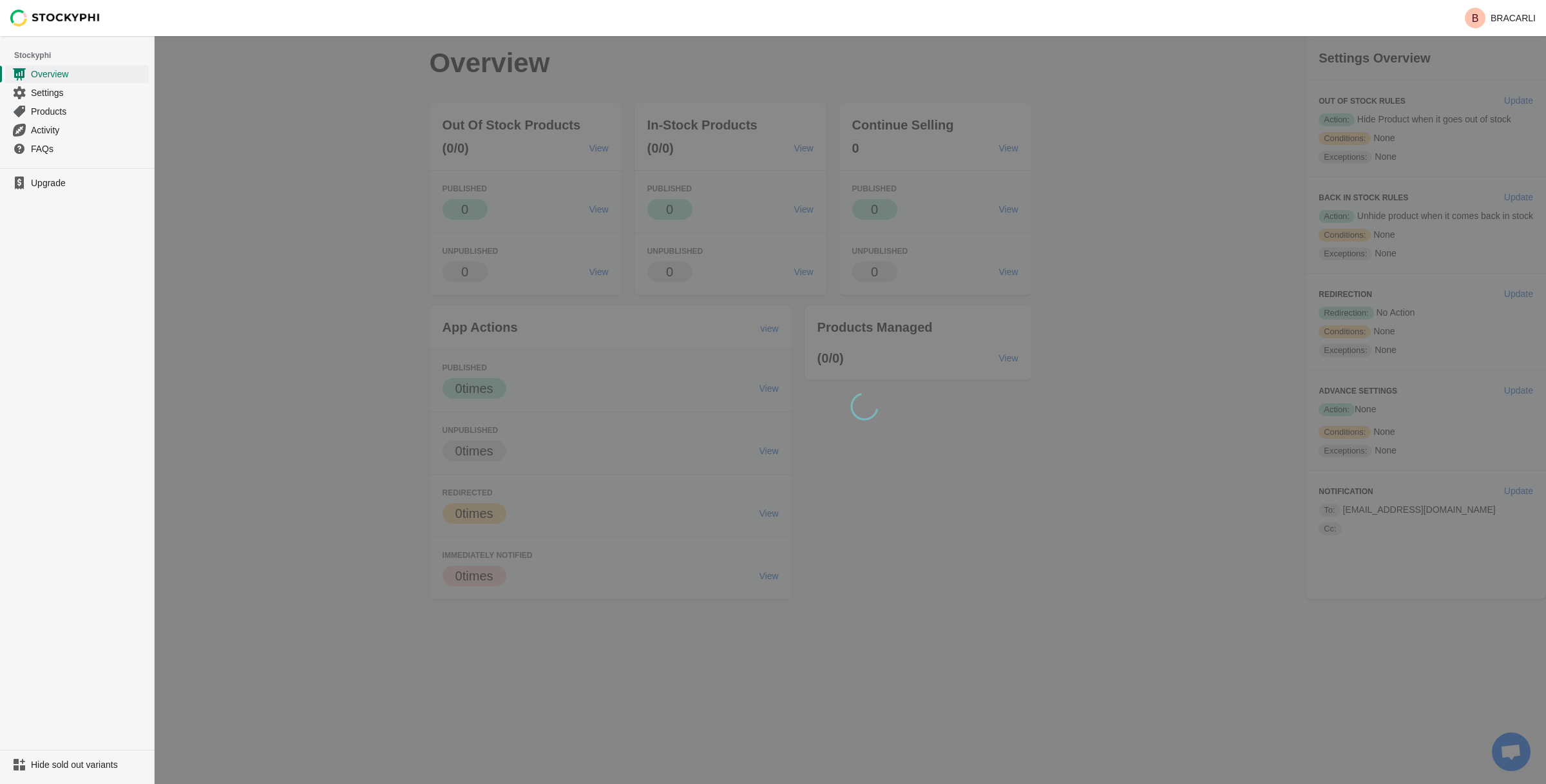
click at [529, 155] on p "(0/0)" at bounding box center [510, 148] width 136 height 18
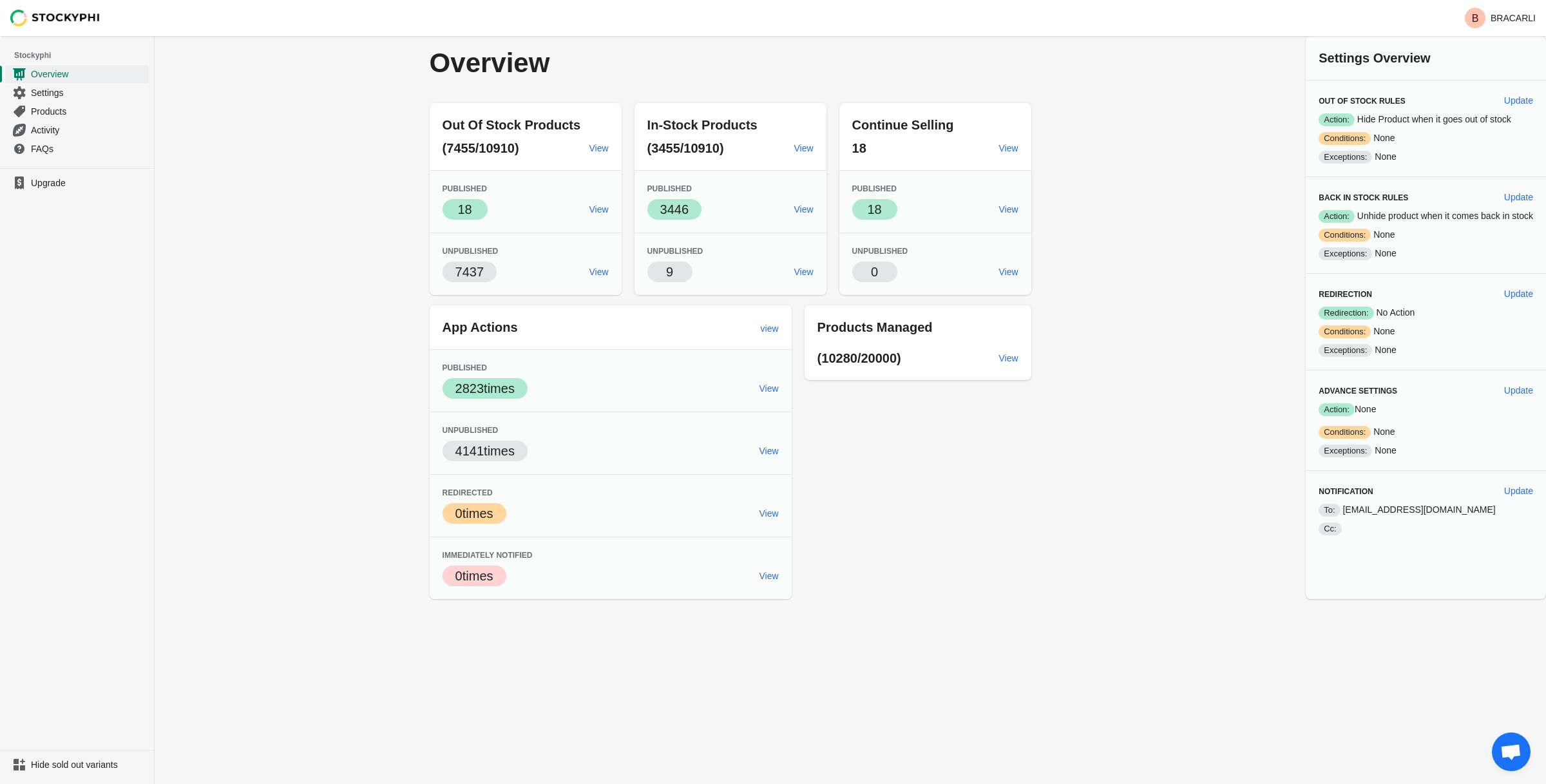
click at [529, 159] on div "Out Of Stock Products (7455/10910) View" at bounding box center [525, 136] width 192 height 67
click at [332, 173] on div "Overview Out Of Stock Products (7455/10910) View Published Success 18 View Unpu…" at bounding box center [850, 317] width 1392 height 563
click at [1004, 147] on span "View" at bounding box center [1009, 148] width 19 height 10
click at [995, 214] on link "View" at bounding box center [1010, 209] width 30 height 24
click at [995, 200] on link "View" at bounding box center [1010, 209] width 30 height 24
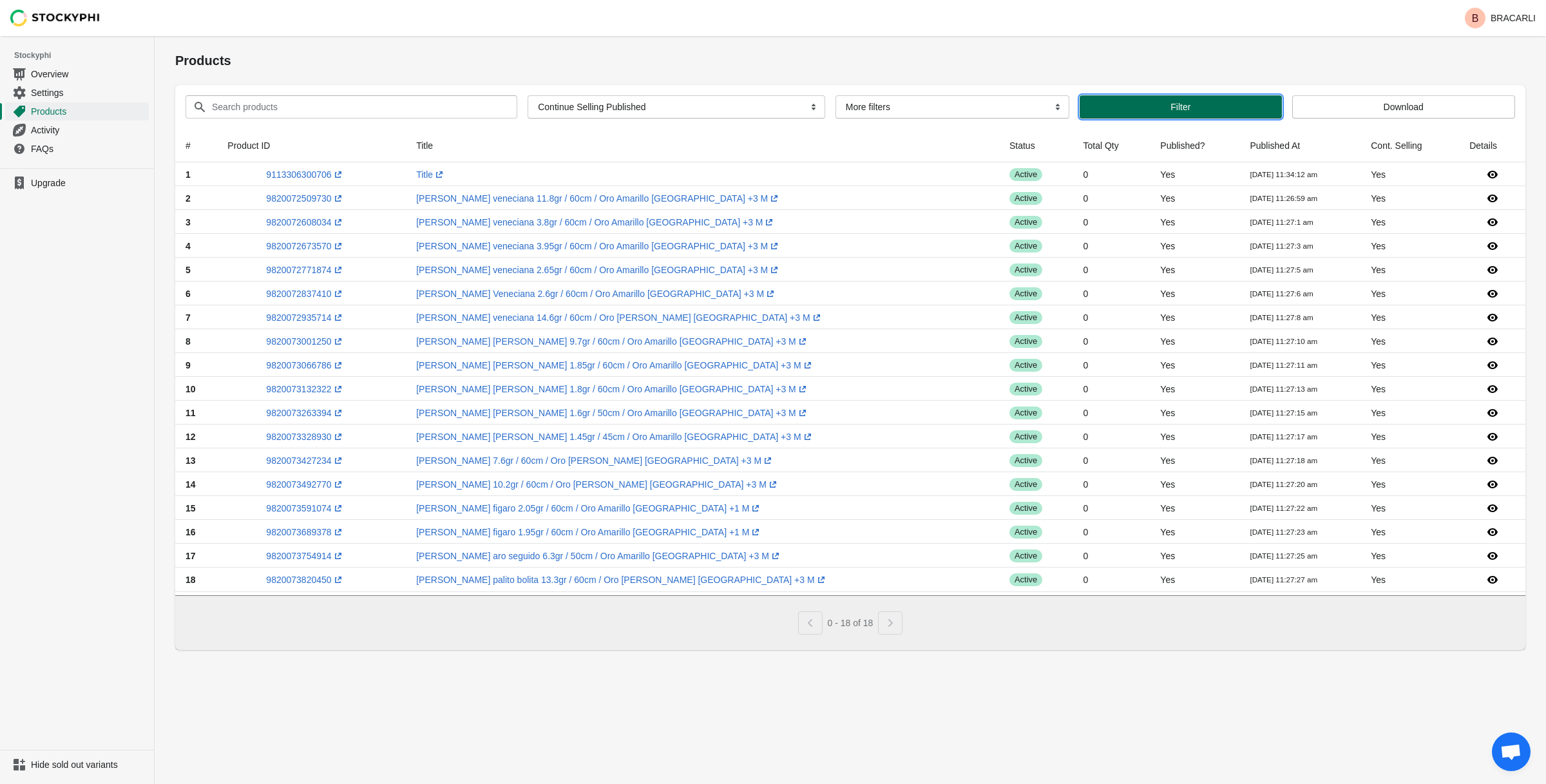
click at [1161, 106] on span "Filter" at bounding box center [1181, 107] width 181 height 10
click at [532, 679] on div "Products Submit Search products Clear All Products InStock InStock Published In…" at bounding box center [850, 410] width 1392 height 748
click at [322, 200] on link "9820072509730 (opens a new window)" at bounding box center [305, 198] width 78 height 10
click at [295, 317] on div "View product in Shopify admin" at bounding box center [314, 321] width 150 height 44
click at [316, 584] on link "9820073820450 (opens a new window)" at bounding box center [305, 580] width 78 height 10
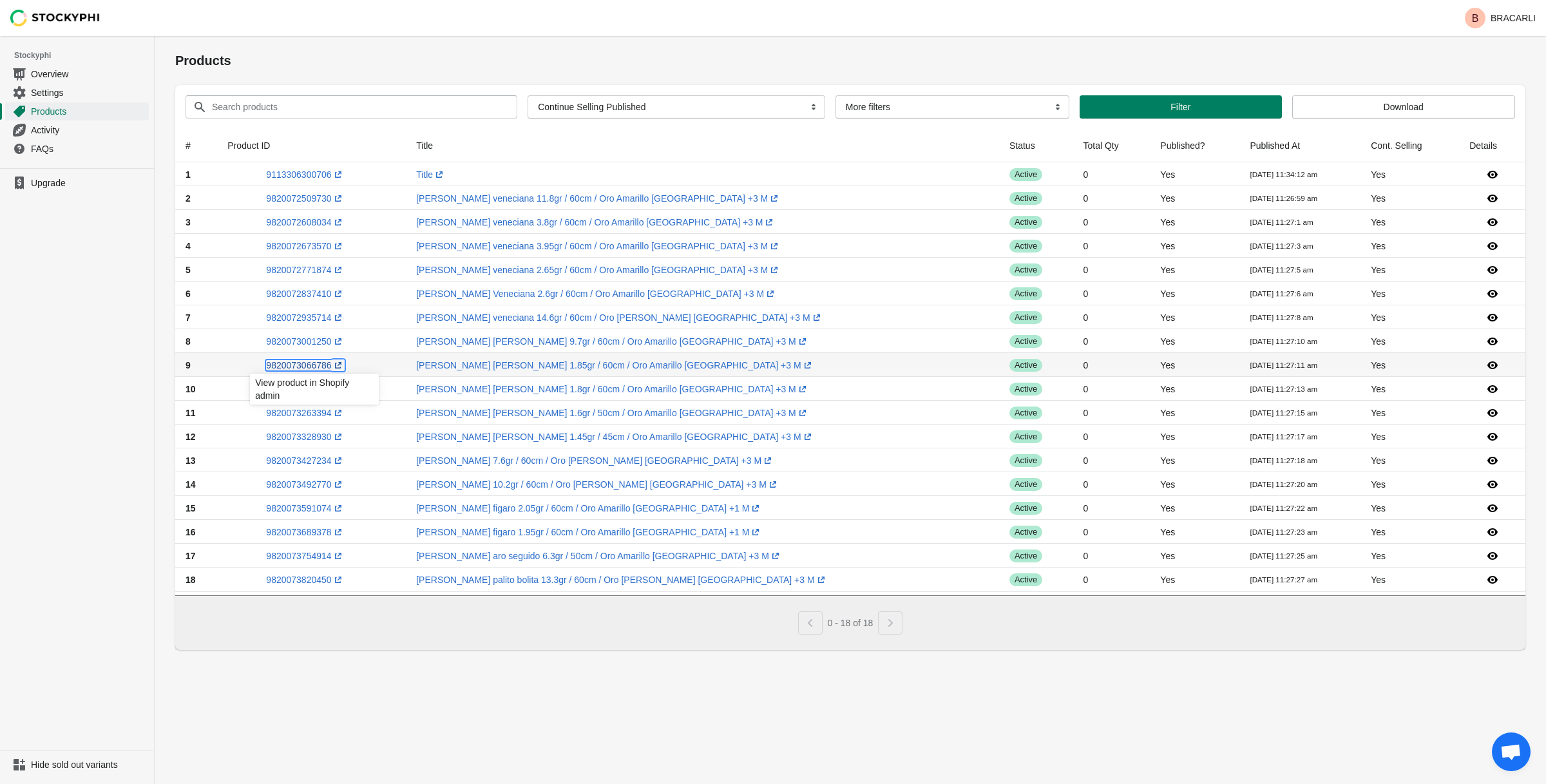
click at [322, 365] on link "9820073066786 (opens a new window)" at bounding box center [305, 365] width 78 height 10
click at [327, 175] on link "9113306300706 (opens a new window)" at bounding box center [305, 175] width 78 height 10
click at [334, 199] on link "9820072509730 (opens a new window)" at bounding box center [305, 198] width 78 height 10
click at [337, 221] on link "9820072608034 (opens a new window)" at bounding box center [305, 222] width 78 height 10
click at [345, 248] on icon at bounding box center [338, 246] width 13 height 13
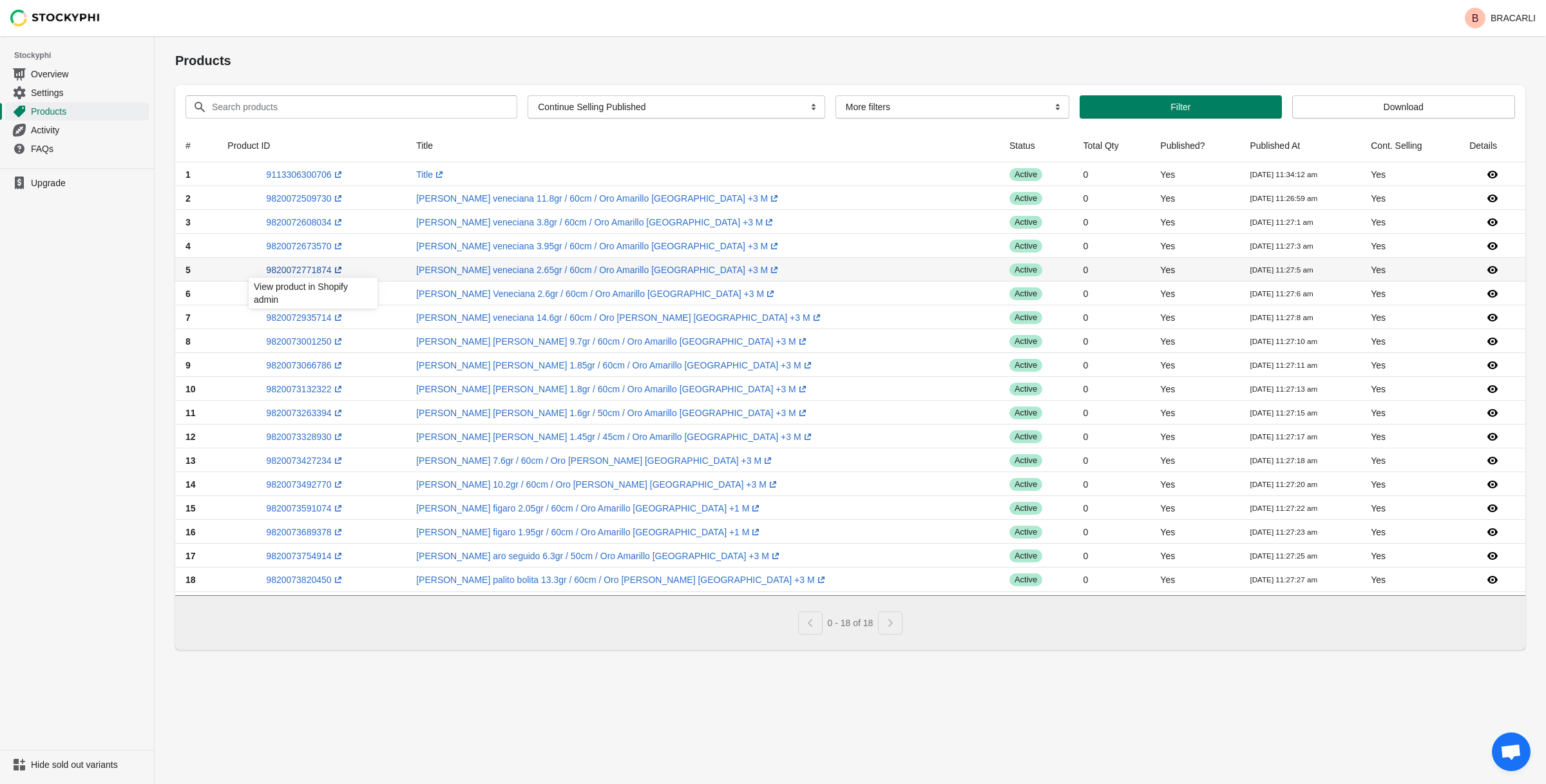
click at [342, 275] on div "View product in Shopify admin" at bounding box center [313, 297] width 150 height 44
click at [340, 271] on icon at bounding box center [338, 270] width 13 height 13
click at [334, 296] on link "9820072837410 (opens a new window)" at bounding box center [305, 294] width 78 height 10
click at [342, 317] on icon at bounding box center [338, 317] width 6 height 6
click at [342, 340] on icon at bounding box center [338, 342] width 13 height 13
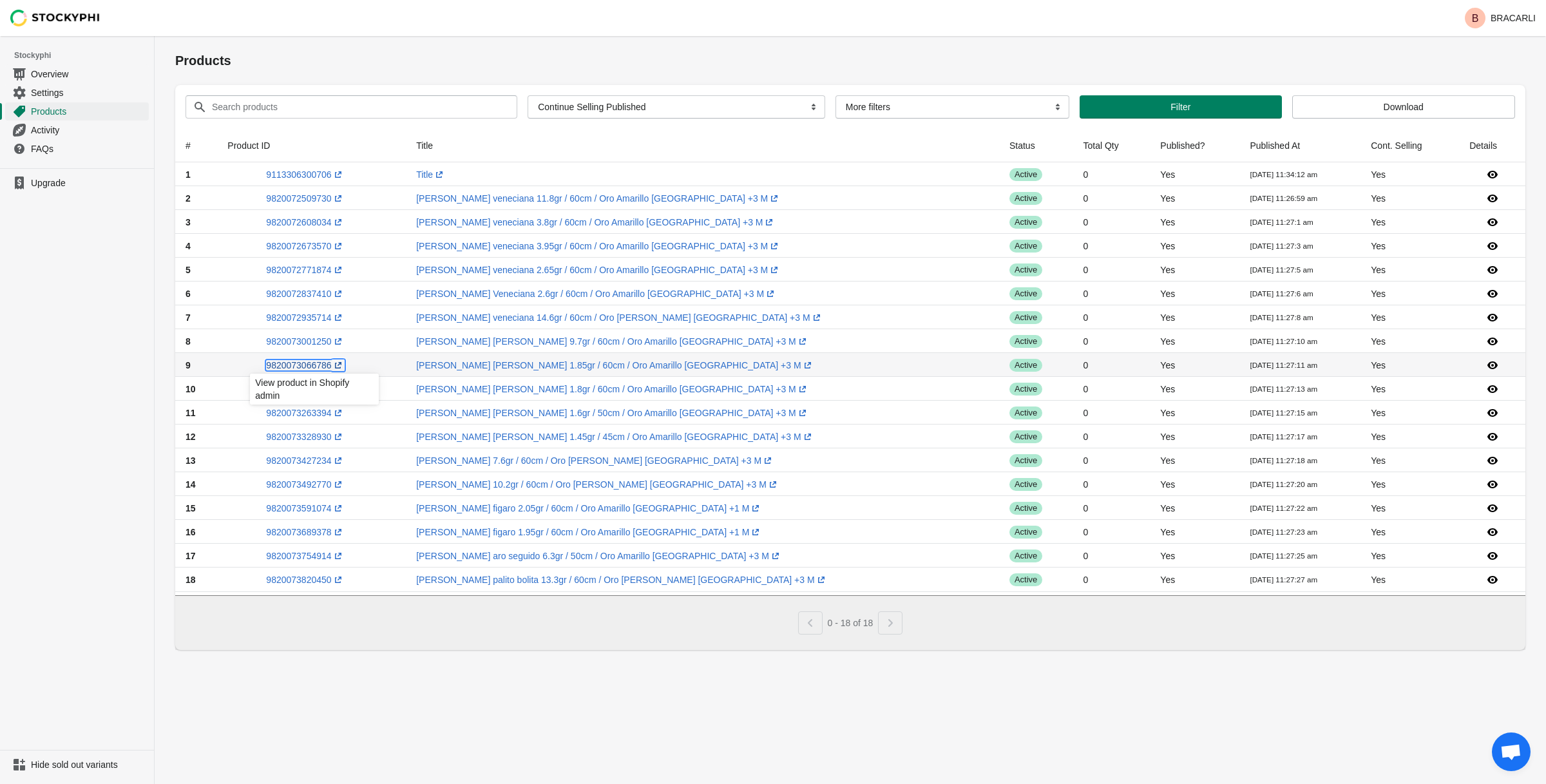
click at [342, 365] on icon at bounding box center [338, 365] width 6 height 6
click at [345, 388] on icon at bounding box center [338, 389] width 13 height 13
click at [342, 439] on link "9820073328930 (opens a new window)" at bounding box center [305, 437] width 78 height 10
